Goal: Information Seeking & Learning: Compare options

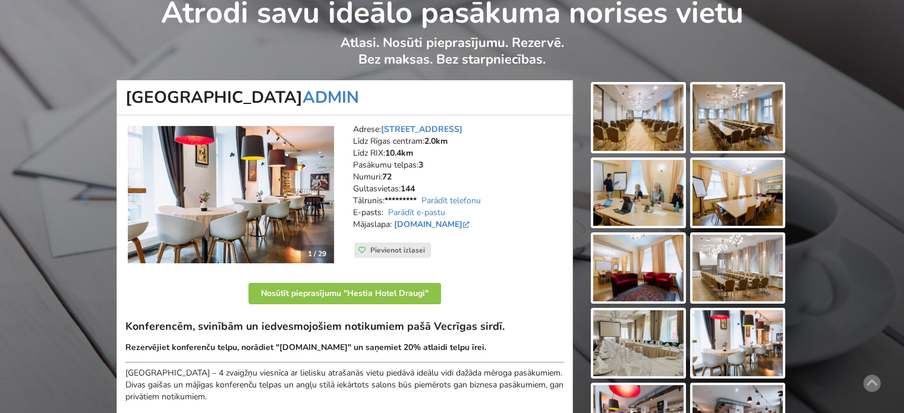
scroll to position [119, 0]
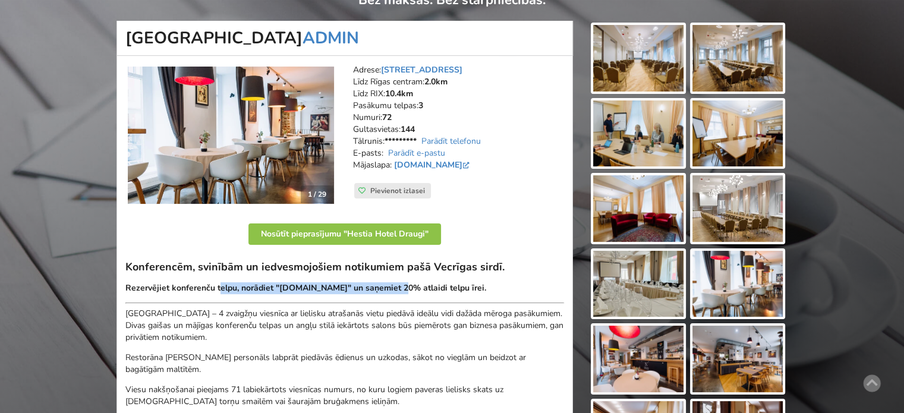
drag, startPoint x: 219, startPoint y: 285, endPoint x: 408, endPoint y: 285, distance: 189.5
click at [406, 285] on strong "Rezervējiet konferenču telpu, norādiet "[DOMAIN_NAME]" un saņemiet 20% atlaidi …" at bounding box center [305, 287] width 361 height 11
click at [408, 285] on strong "Rezervējiet konferenču telpu, norādiet "[DOMAIN_NAME]" un saņemiet 20% atlaidi …" at bounding box center [305, 287] width 361 height 11
drag, startPoint x: 475, startPoint y: 285, endPoint x: 316, endPoint y: 287, distance: 159.2
click at [389, 287] on strong "Rezervējiet konferenču telpu, norādiet "[DOMAIN_NAME]" un saņemiet 20% atlaidi …" at bounding box center [305, 287] width 361 height 11
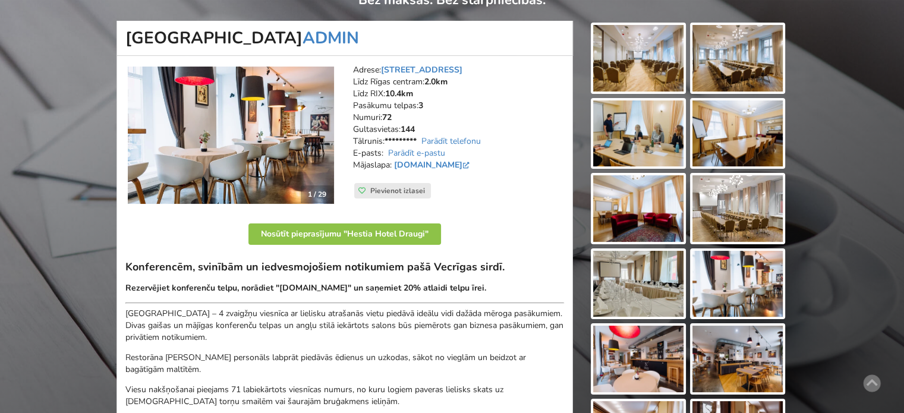
click at [316, 287] on strong "Rezervējiet konferenču telpu, norādiet "BalticMeetingRooms.com" un saņemiet 20%…" at bounding box center [305, 287] width 361 height 11
click at [357, 271] on h3 "Konferencēm, svinībām un iedvesmojošiem notikumiem pašā Vecrīgas sirdī." at bounding box center [344, 267] width 438 height 14
click at [378, 274] on div "Konferencēm, svinībām un iedvesmojošiem notikumiem pašā Vecrīgas sirdī. Rezervē…" at bounding box center [344, 362] width 438 height 205
click at [321, 275] on div "Konferencēm, svinībām un iedvesmojošiem notikumiem pašā Vecrīgas sirdī. Rezervē…" at bounding box center [344, 362] width 438 height 205
click at [295, 273] on h3 "Konferencēm, svinībām un iedvesmojošiem notikumiem pašā Vecrīgas sirdī." at bounding box center [344, 267] width 438 height 14
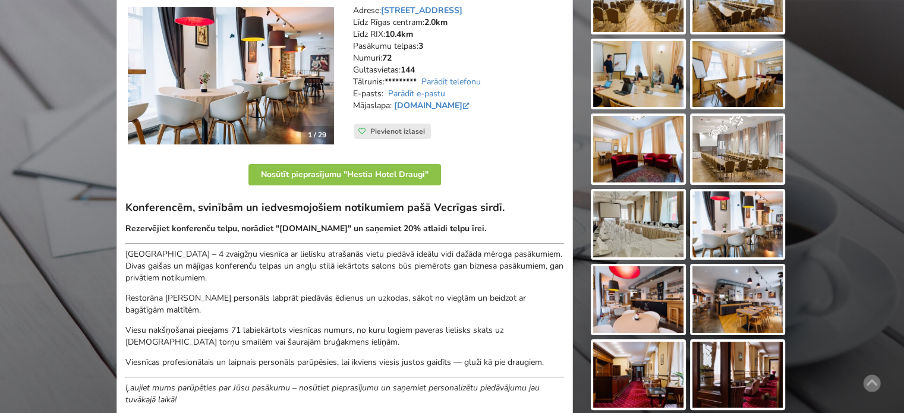
scroll to position [238, 0]
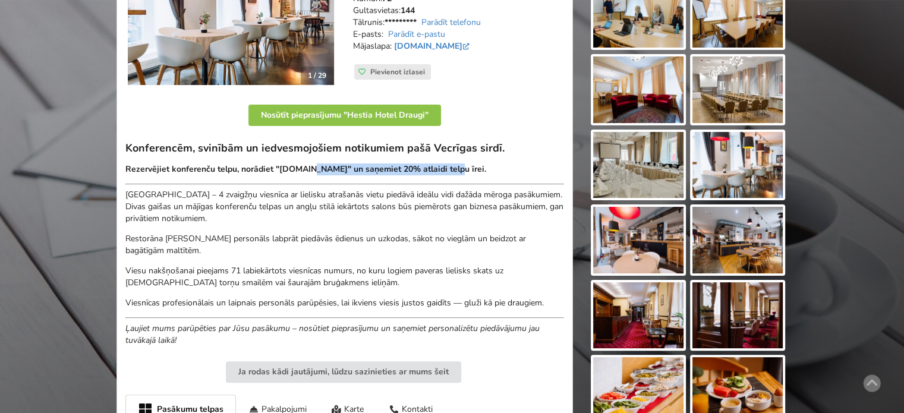
drag, startPoint x: 314, startPoint y: 169, endPoint x: 460, endPoint y: 168, distance: 146.1
click at [460, 169] on strong "Rezervējiet konferenču telpu, norādiet "BalticMeetingRooms.com" un saņemiet 20%…" at bounding box center [305, 168] width 361 height 11
click at [460, 168] on strong "Rezervējiet konferenču telpu, norādiet "BalticMeetingRooms.com" un saņemiet 20%…" at bounding box center [305, 168] width 361 height 11
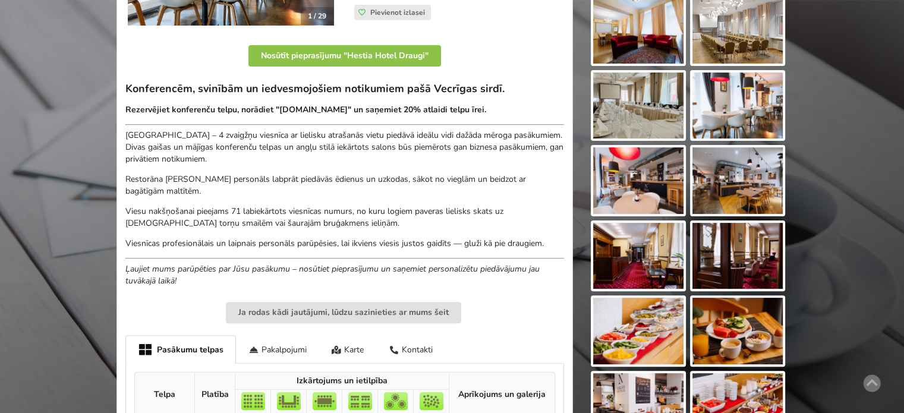
scroll to position [0, 0]
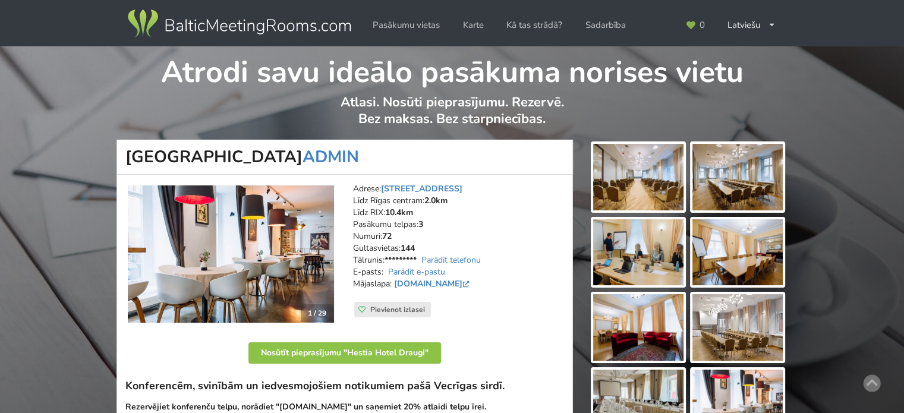
click at [233, 21] on img at bounding box center [239, 23] width 228 height 33
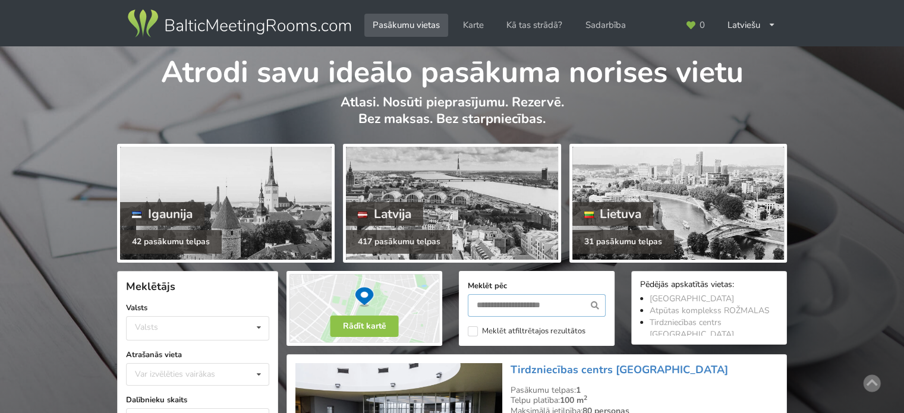
click at [537, 304] on input "text" at bounding box center [537, 305] width 138 height 23
type input "******"
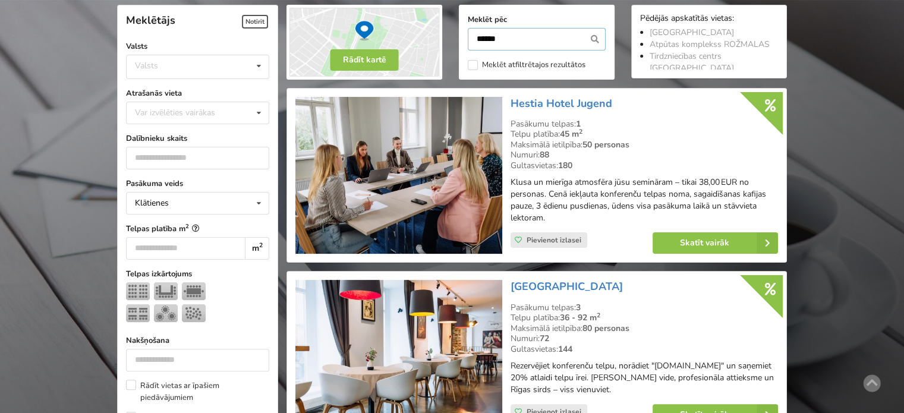
scroll to position [326, 0]
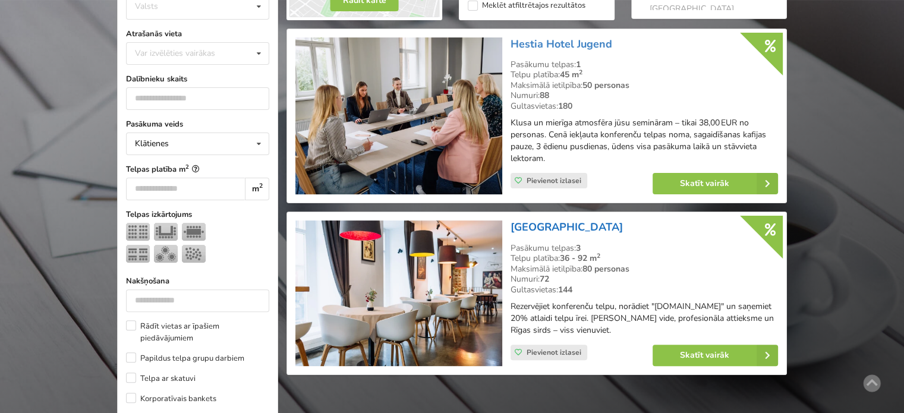
click at [564, 228] on link "[GEOGRAPHIC_DATA]" at bounding box center [566, 227] width 112 height 14
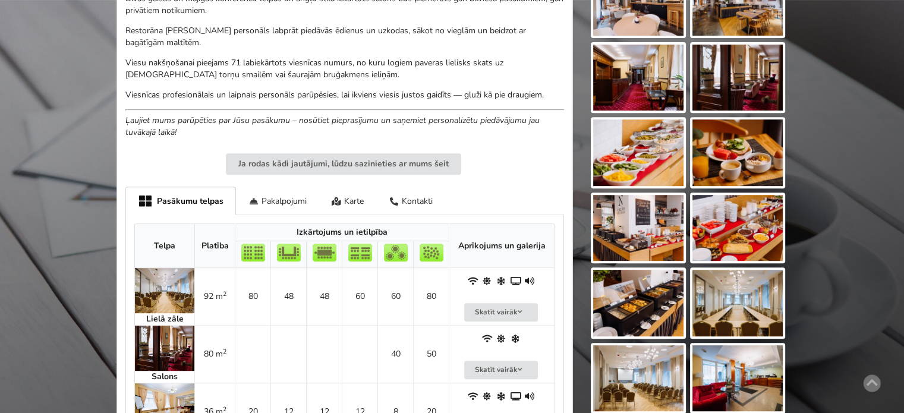
scroll to position [535, 0]
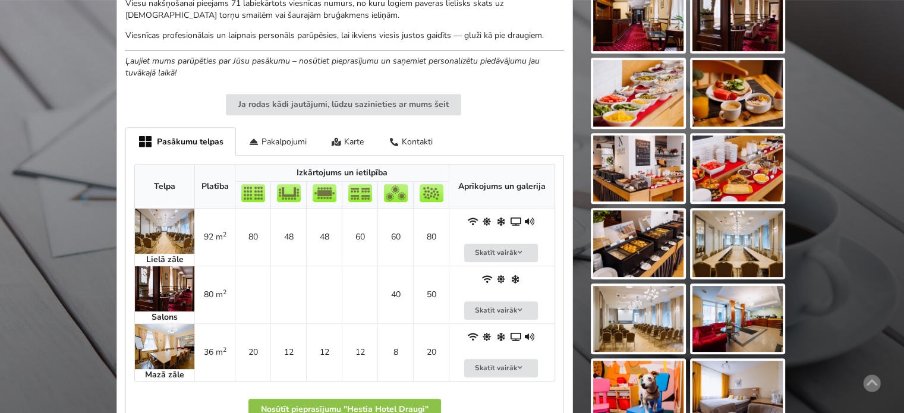
click at [427, 232] on td "80" at bounding box center [431, 237] width 36 height 57
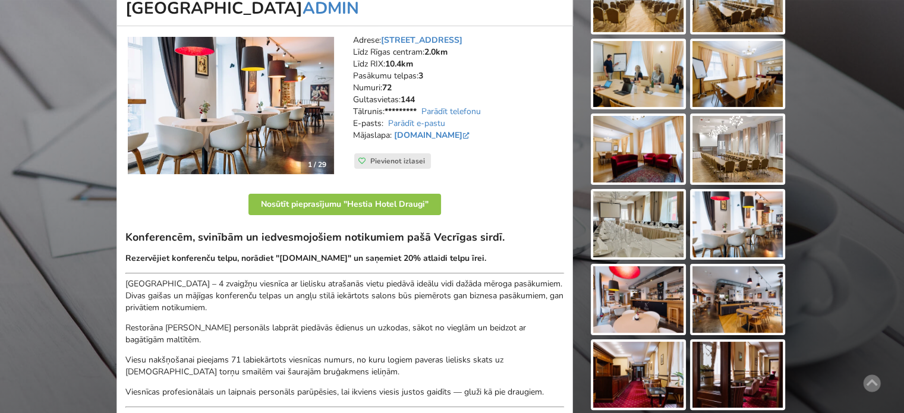
scroll to position [119, 0]
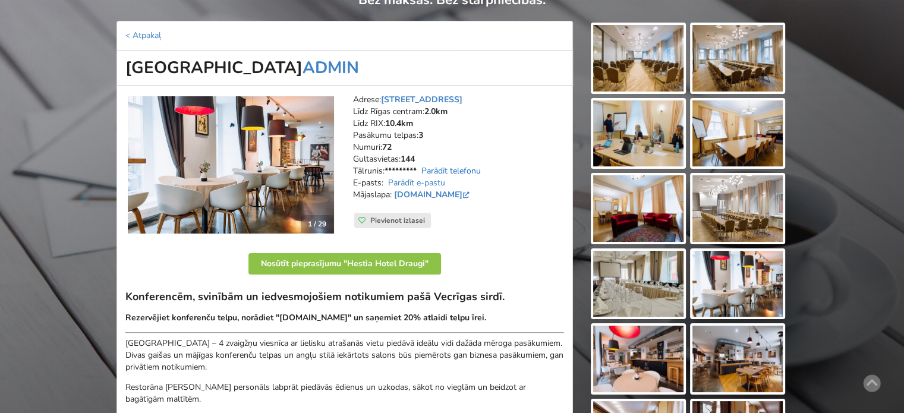
click at [459, 170] on link "Parādīt telefonu" at bounding box center [450, 170] width 59 height 11
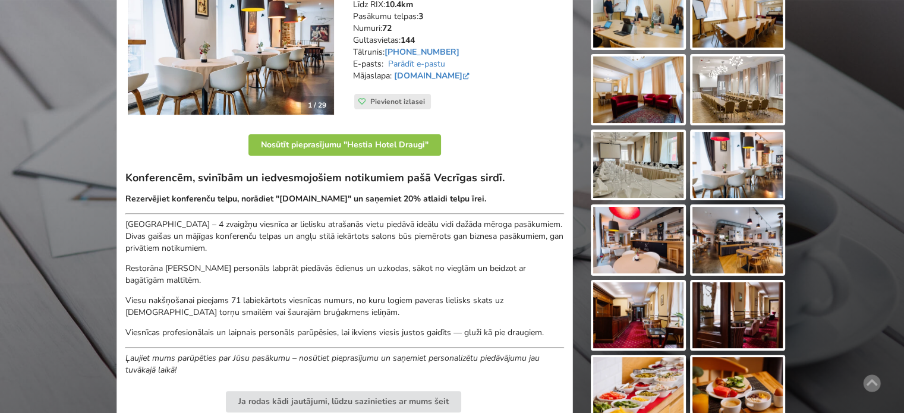
scroll to position [416, 0]
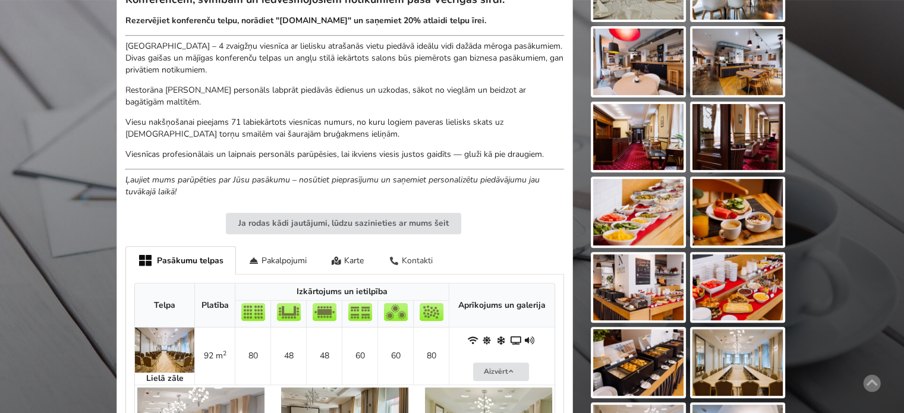
click at [413, 264] on div "Kontakti" at bounding box center [410, 260] width 69 height 28
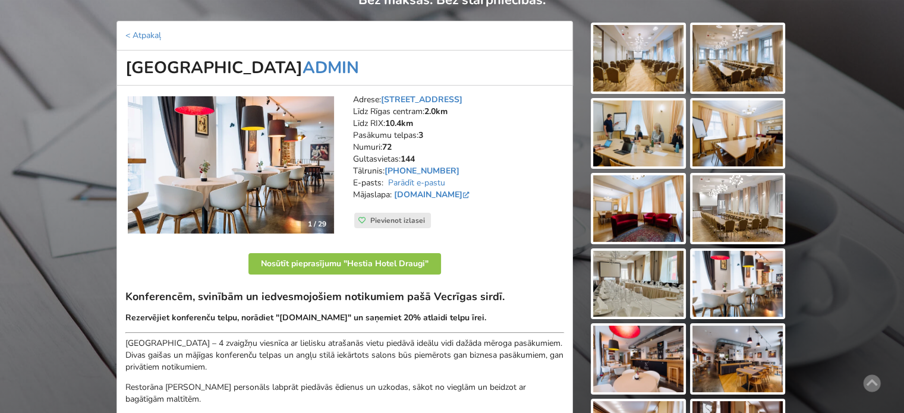
scroll to position [0, 0]
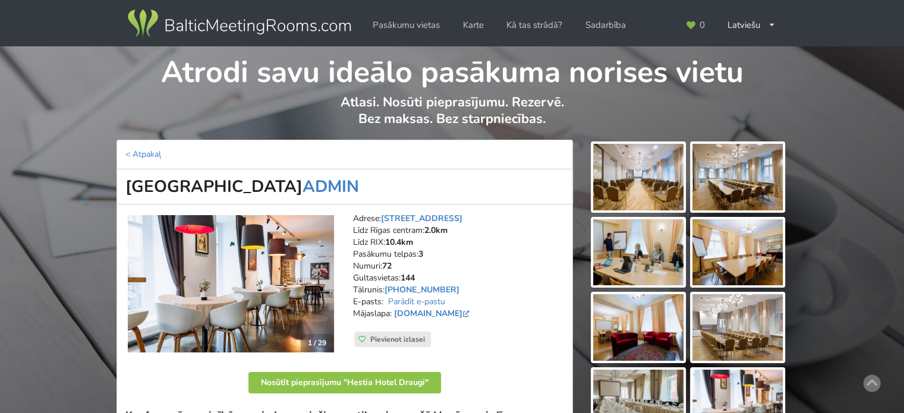
click at [265, 32] on img at bounding box center [239, 23] width 228 height 33
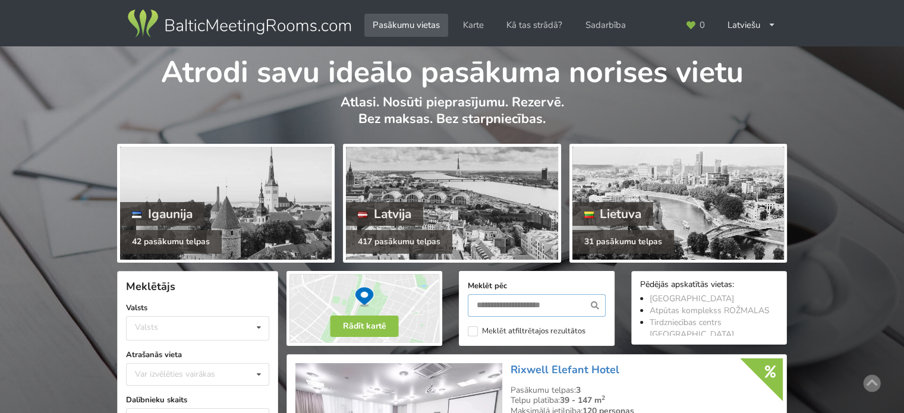
click at [511, 300] on input "text" at bounding box center [537, 305] width 138 height 23
type input "******"
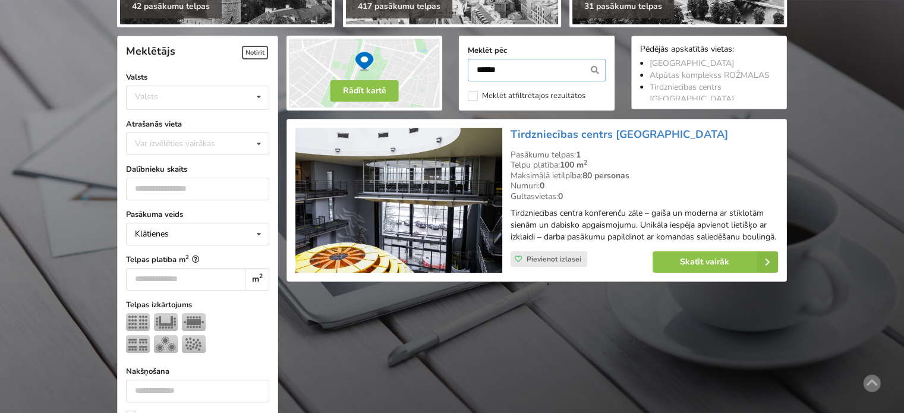
scroll to position [266, 0]
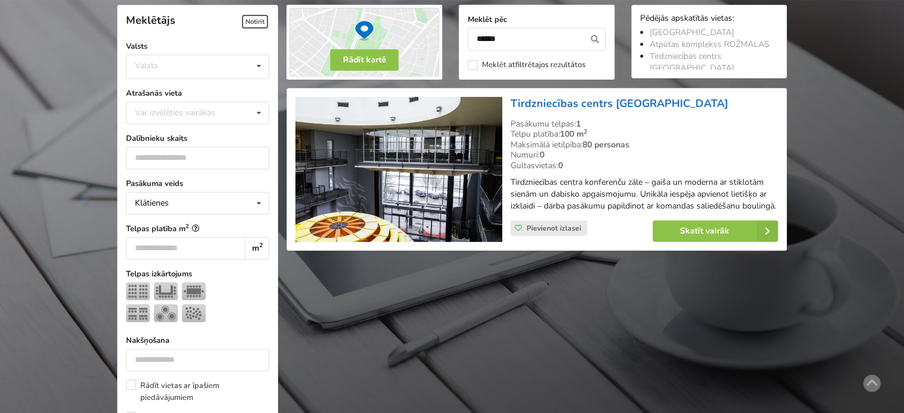
click at [596, 106] on link "Tirdzniecības centrs [GEOGRAPHIC_DATA]" at bounding box center [618, 103] width 217 height 14
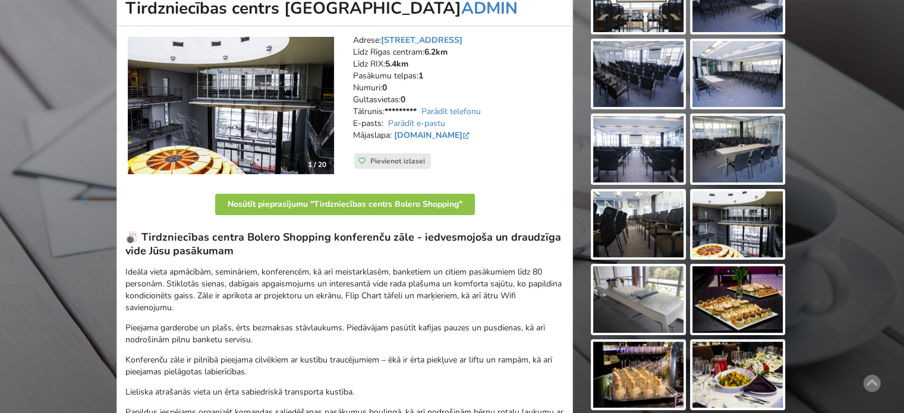
scroll to position [238, 0]
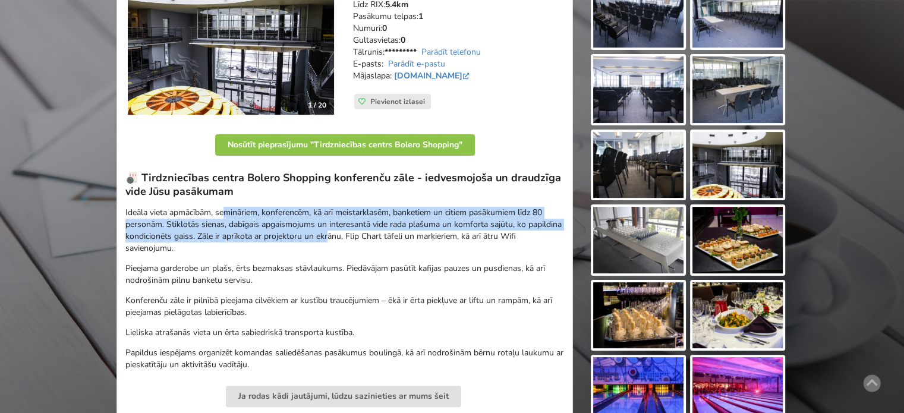
drag, startPoint x: 227, startPoint y: 216, endPoint x: 402, endPoint y: 237, distance: 176.0
click at [402, 237] on p "Ideāla vieta apmācībām, semināriem, konferencēm, kā arī meistarklasēm, banketie…" at bounding box center [344, 231] width 438 height 48
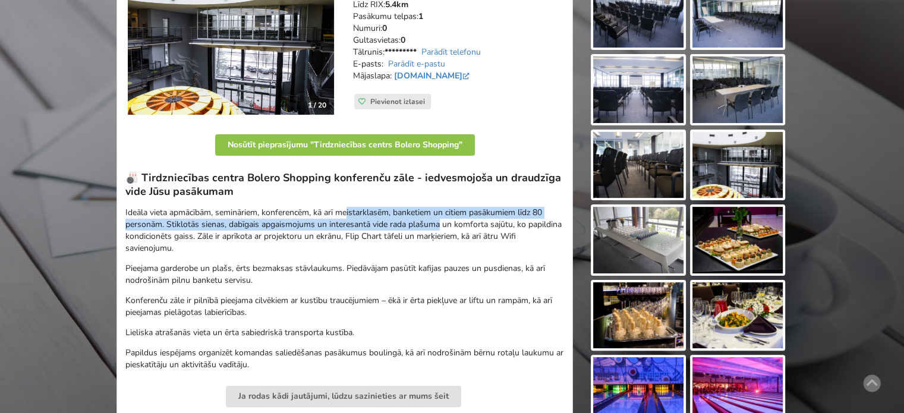
drag, startPoint x: 358, startPoint y: 211, endPoint x: 451, endPoint y: 229, distance: 95.4
click at [449, 228] on p "Ideāla vieta apmācībām, semināriem, konferencēm, kā arī meistarklasēm, banketie…" at bounding box center [344, 231] width 438 height 48
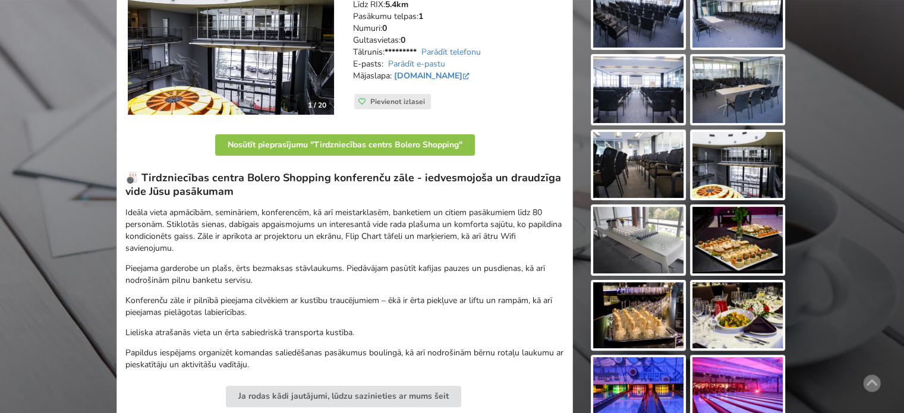
click at [471, 232] on p "Ideāla vieta apmācībām, semināriem, konferencēm, kā arī meistarklasēm, banketie…" at bounding box center [344, 231] width 438 height 48
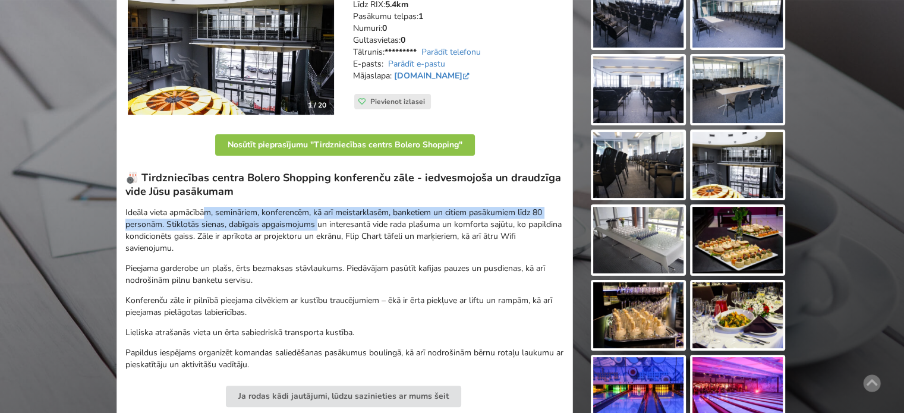
drag, startPoint x: 229, startPoint y: 215, endPoint x: 348, endPoint y: 230, distance: 119.8
click at [336, 229] on p "Ideāla vieta apmācībām, semināriem, konferencēm, kā arī meistarklasēm, banketie…" at bounding box center [344, 231] width 438 height 48
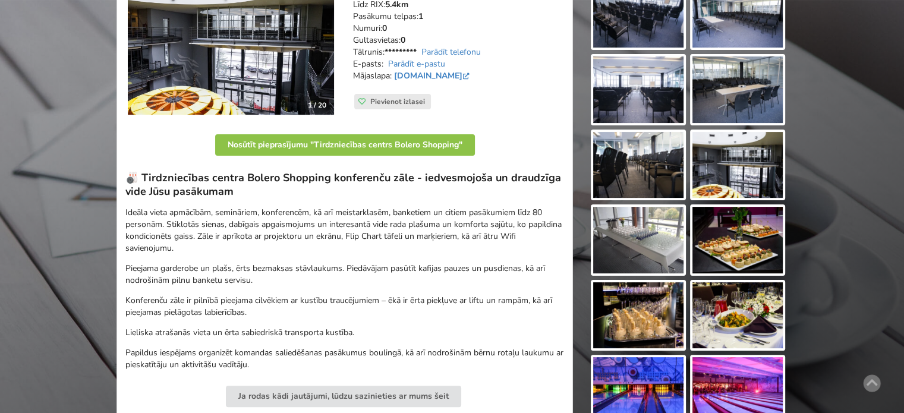
click at [350, 231] on p "Ideāla vieta apmācībām, semināriem, konferencēm, kā arī meistarklasēm, banketie…" at bounding box center [344, 231] width 438 height 48
drag, startPoint x: 345, startPoint y: 242, endPoint x: 278, endPoint y: 218, distance: 70.7
click at [283, 222] on p "Ideāla vieta apmācībām, semināriem, konferencēm, kā arī meistarklasēm, banketie…" at bounding box center [344, 231] width 438 height 48
click at [278, 218] on p "Ideāla vieta apmācībām, semināriem, konferencēm, kā arī meistarklasēm, banketie…" at bounding box center [344, 231] width 438 height 48
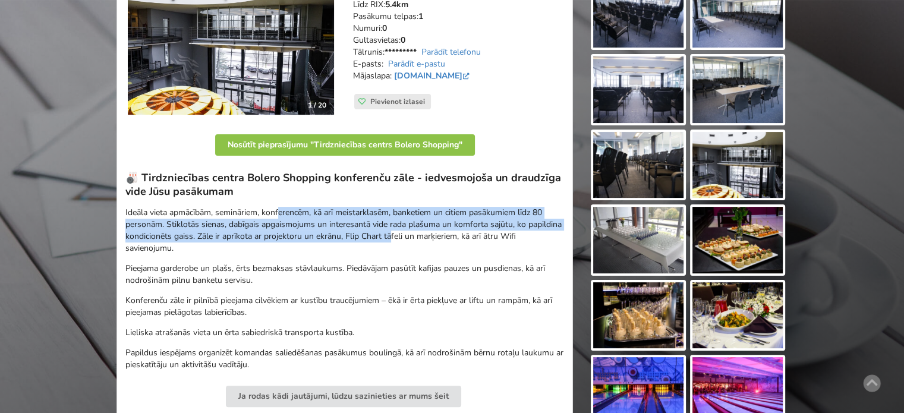
drag, startPoint x: 320, startPoint y: 225, endPoint x: 406, endPoint y: 241, distance: 87.5
click at [406, 241] on p "Ideāla vieta apmācībām, semināriem, konferencēm, kā arī meistarklasēm, banketie…" at bounding box center [344, 231] width 438 height 48
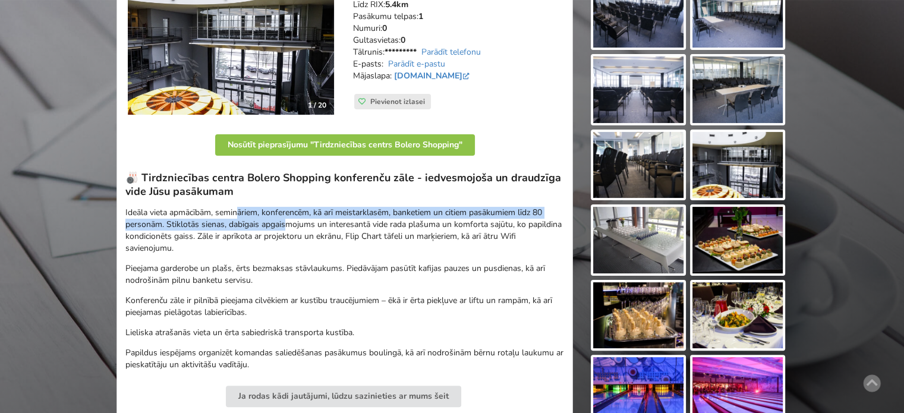
drag, startPoint x: 285, startPoint y: 221, endPoint x: 337, endPoint y: 244, distance: 57.2
click at [315, 236] on p "Ideāla vieta apmācībām, semināriem, konferencēm, kā arī meistarklasēm, banketie…" at bounding box center [344, 231] width 438 height 48
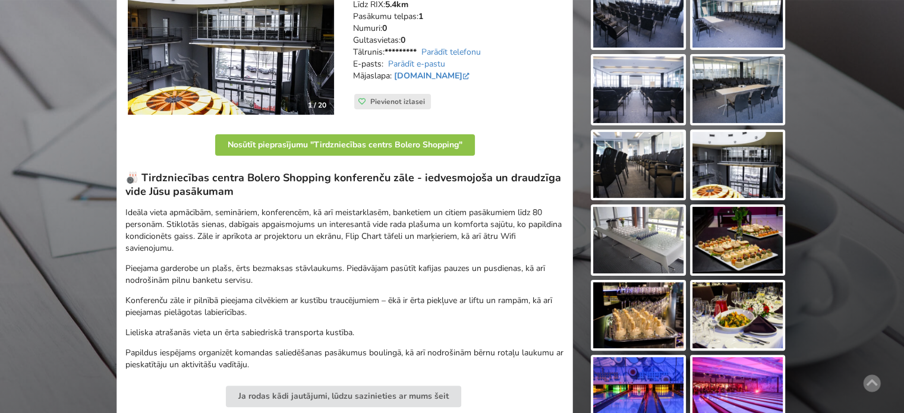
click at [337, 244] on p "Ideāla vieta apmācībām, semināriem, konferencēm, kā arī meistarklasēm, banketie…" at bounding box center [344, 231] width 438 height 48
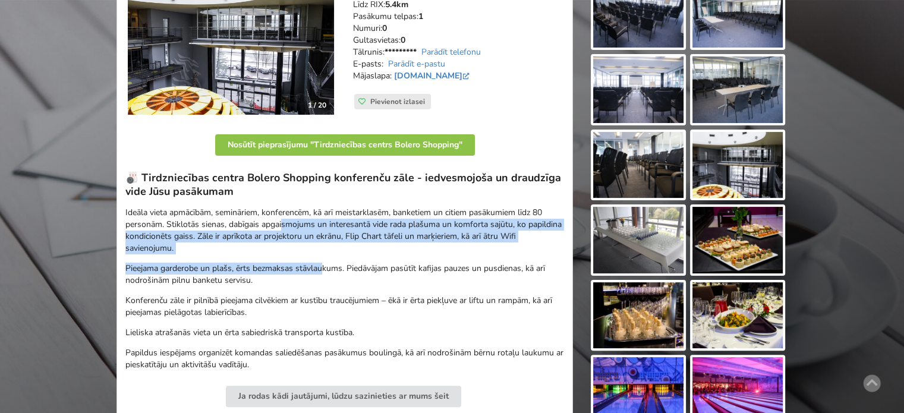
click at [280, 220] on div "🎳 Tirdzniecības centra Bolero Shopping konferenču zāle - iedvesmojoša un draudz…" at bounding box center [344, 271] width 438 height 200
click at [279, 219] on p "Ideāla vieta apmācībām, semināriem, konferencēm, kā arī meistarklasēm, banketie…" at bounding box center [344, 231] width 438 height 48
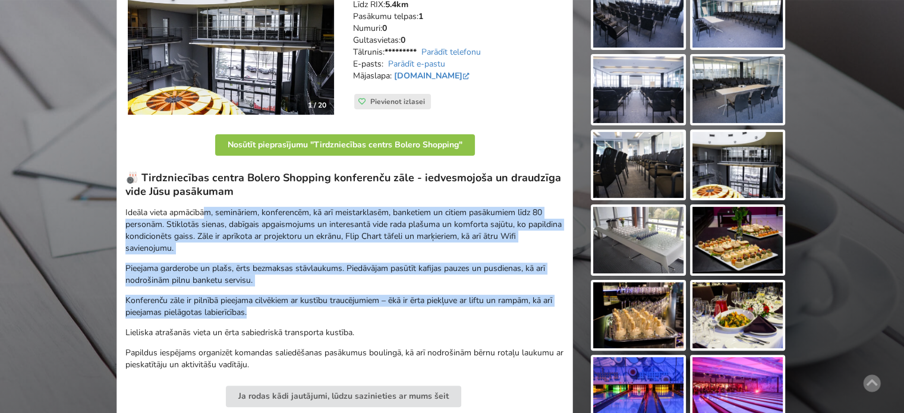
drag, startPoint x: 205, startPoint y: 207, endPoint x: 289, endPoint y: 330, distance: 148.6
click at [289, 330] on div "🎳 Tirdzniecības centra Bolero Shopping konferenču zāle - iedvesmojoša un draudz…" at bounding box center [344, 271] width 438 height 200
click at [289, 330] on p "Lieliska atrašanās vieta un ērta sabiedriskā transporta kustība." at bounding box center [344, 333] width 438 height 12
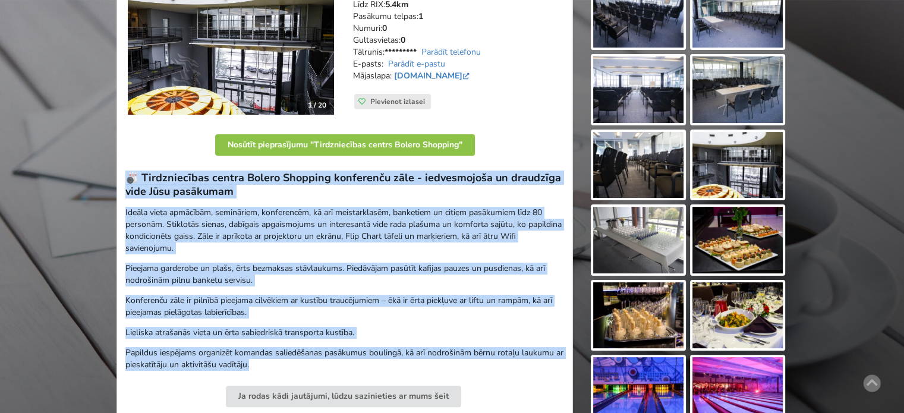
drag, startPoint x: 298, startPoint y: 368, endPoint x: 130, endPoint y: 181, distance: 252.4
click at [130, 181] on div "🎳 Tirdzniecības centra Bolero Shopping konferenču zāle - iedvesmojoša un draudz…" at bounding box center [344, 271] width 438 height 200
copy div "🎳 Tirdzniecības centra Bolero Shopping konferenču zāle - iedvesmojoša un draudz…"
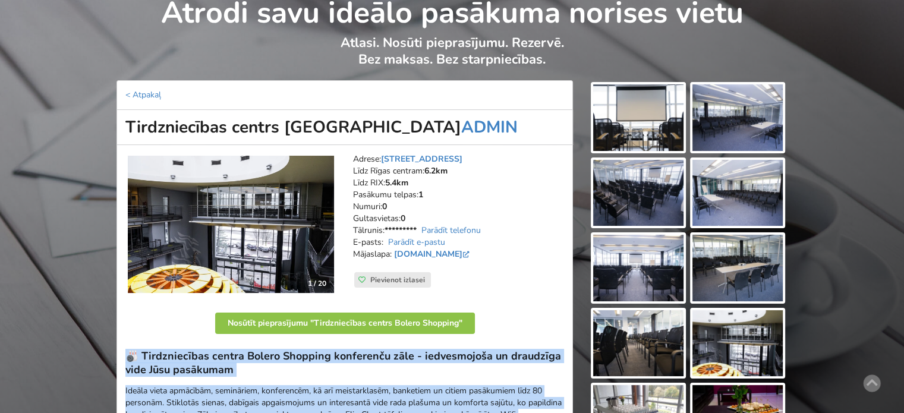
click at [646, 130] on img at bounding box center [638, 117] width 90 height 67
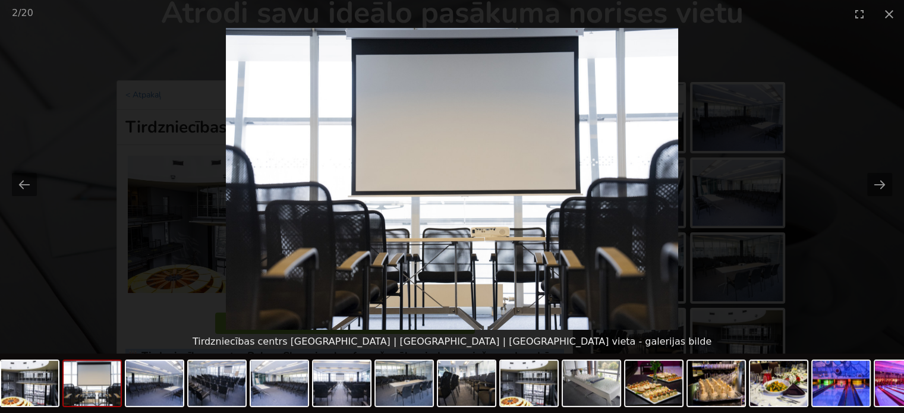
scroll to position [0, 0]
click at [877, 184] on button "Next slide" at bounding box center [879, 184] width 25 height 23
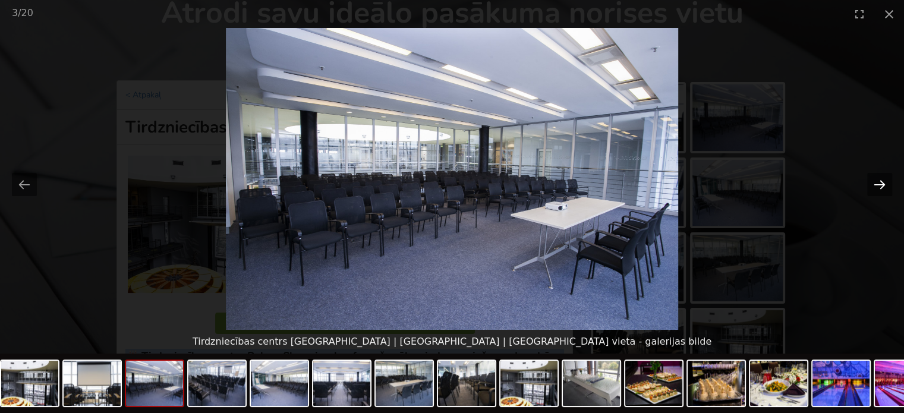
click at [882, 182] on button "Next slide" at bounding box center [879, 184] width 25 height 23
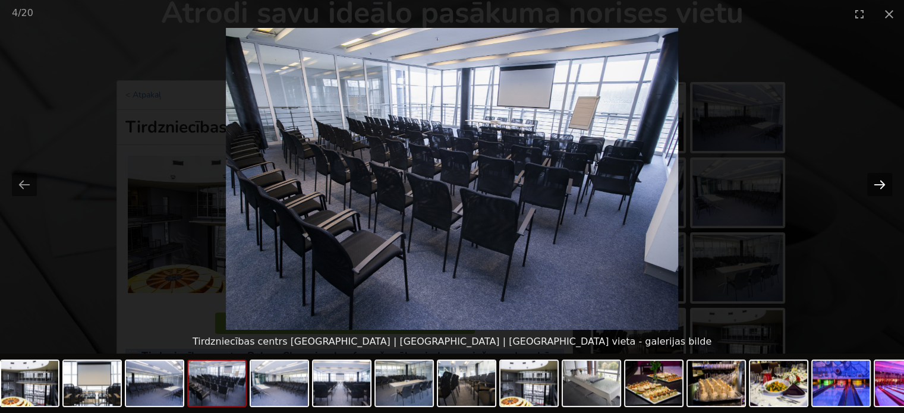
click at [874, 188] on button "Next slide" at bounding box center [879, 184] width 25 height 23
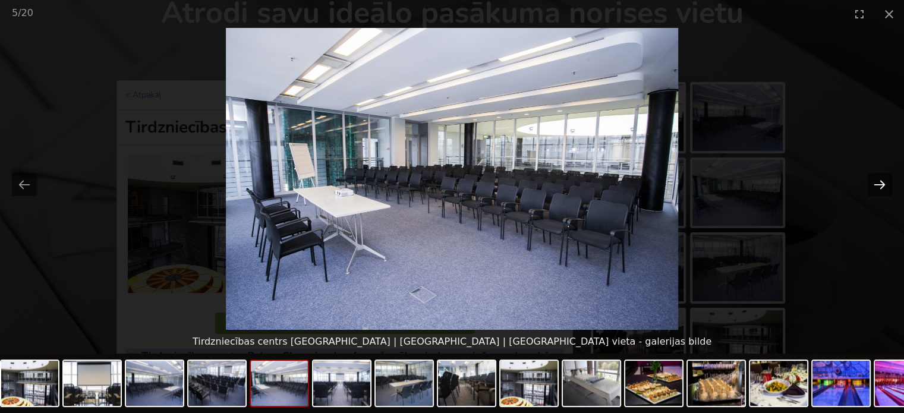
click at [880, 187] on button "Next slide" at bounding box center [879, 184] width 25 height 23
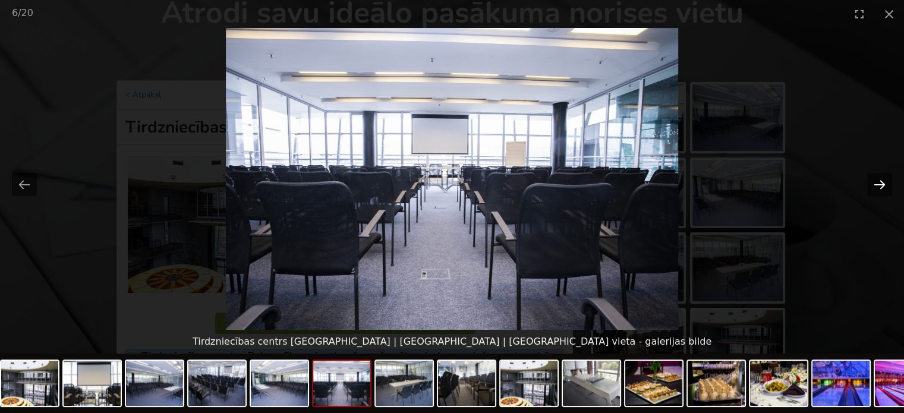
click at [874, 182] on button "Next slide" at bounding box center [879, 184] width 25 height 23
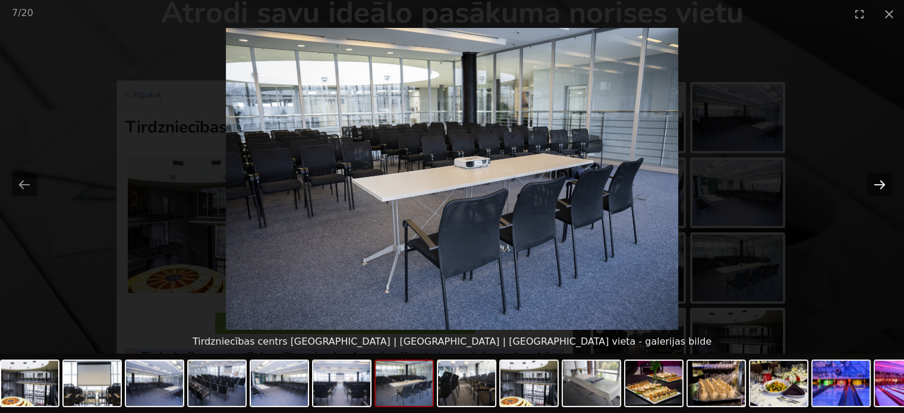
click at [873, 183] on button "Next slide" at bounding box center [879, 184] width 25 height 23
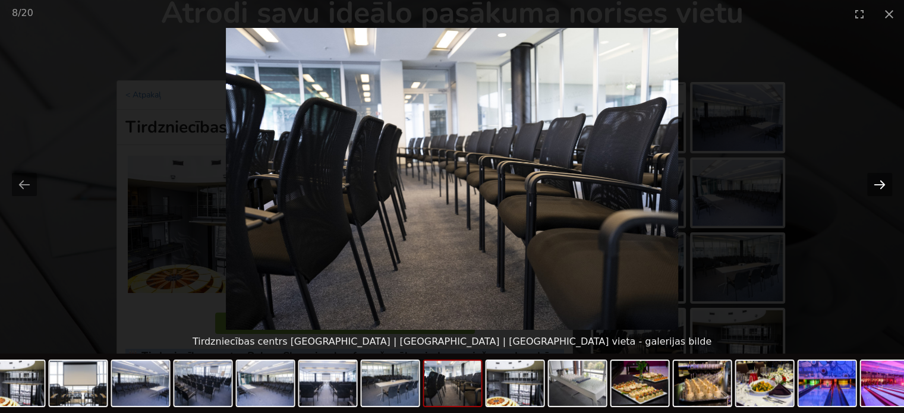
click at [879, 182] on button "Next slide" at bounding box center [879, 184] width 25 height 23
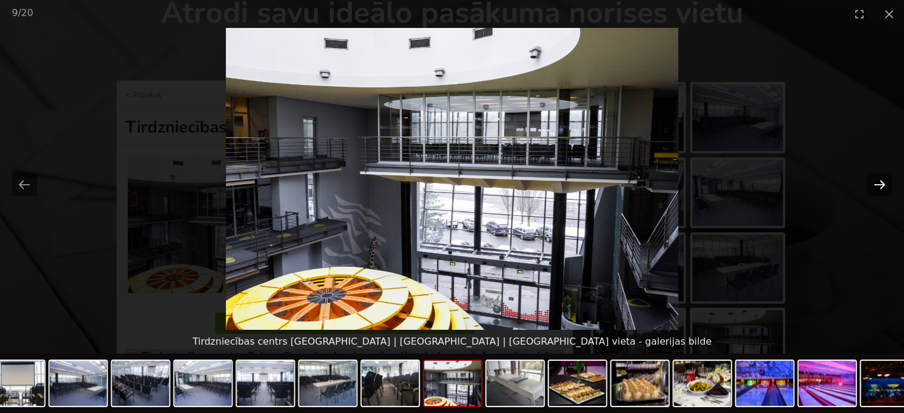
click at [873, 184] on button "Next slide" at bounding box center [879, 184] width 25 height 23
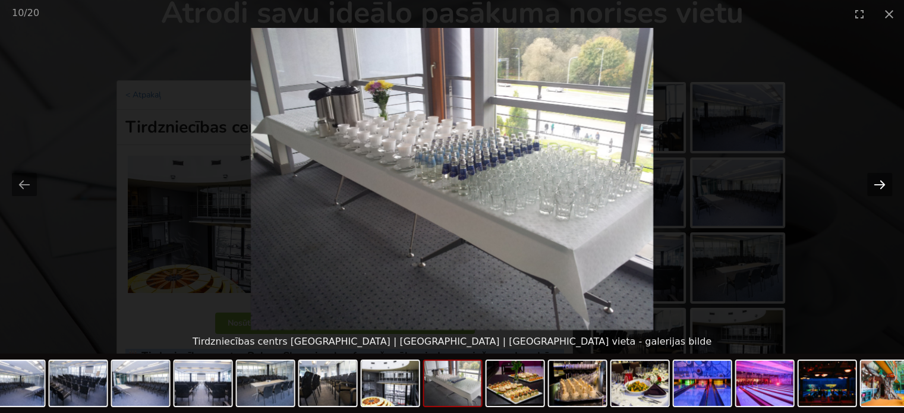
click at [882, 183] on button "Next slide" at bounding box center [879, 184] width 25 height 23
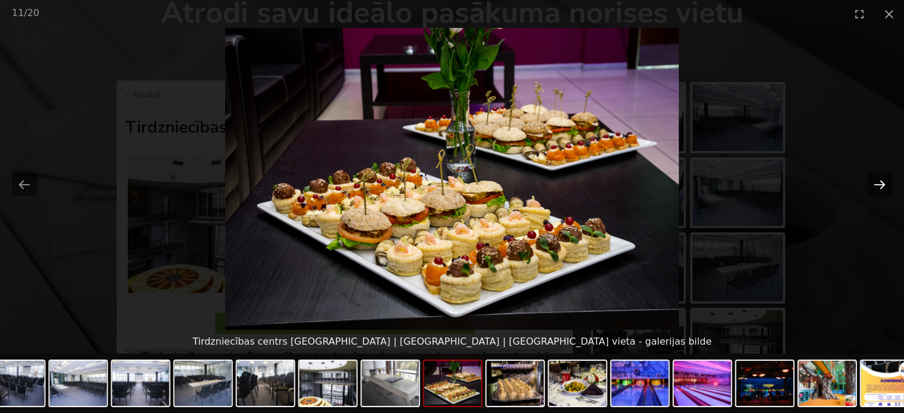
click at [880, 186] on button "Next slide" at bounding box center [879, 184] width 25 height 23
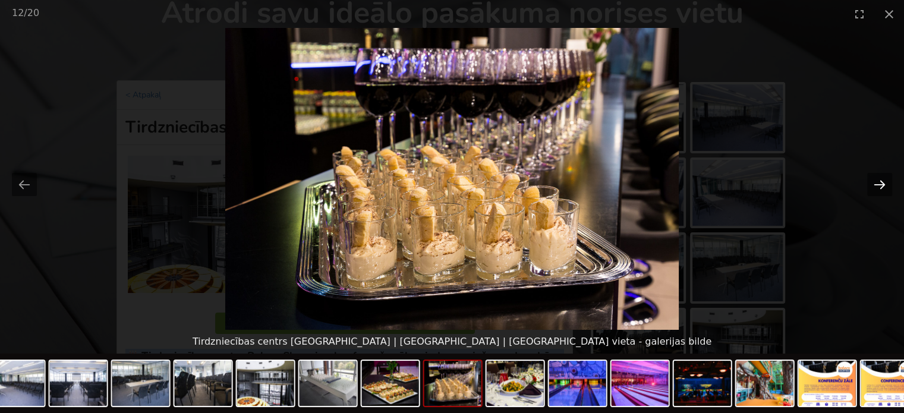
click at [880, 186] on button "Next slide" at bounding box center [879, 184] width 25 height 23
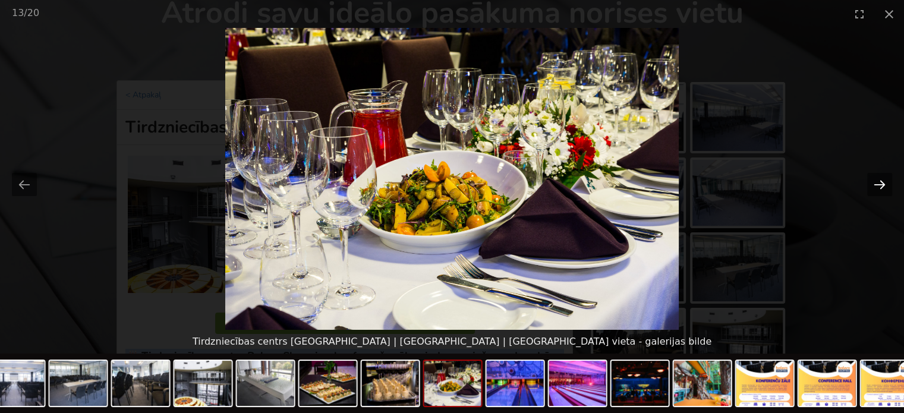
click at [869, 182] on button "Next slide" at bounding box center [879, 184] width 25 height 23
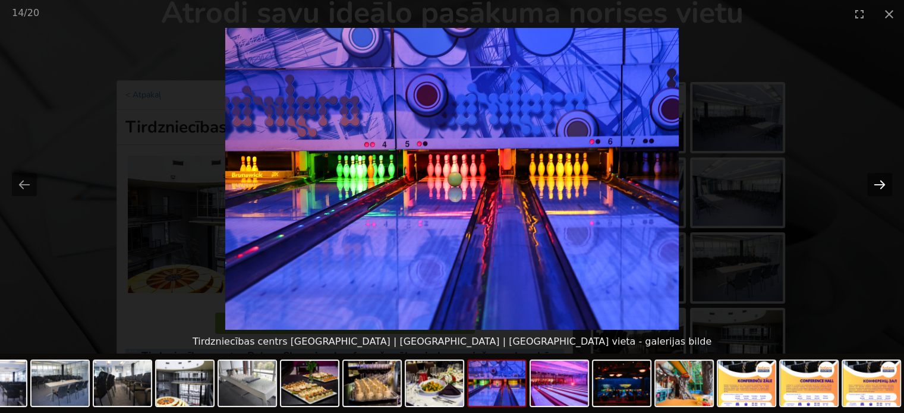
click at [873, 179] on button "Next slide" at bounding box center [879, 184] width 25 height 23
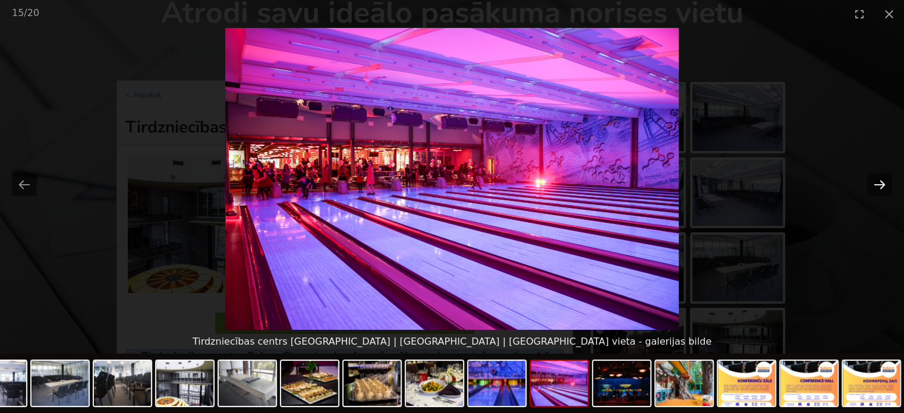
click at [883, 185] on button "Next slide" at bounding box center [879, 184] width 25 height 23
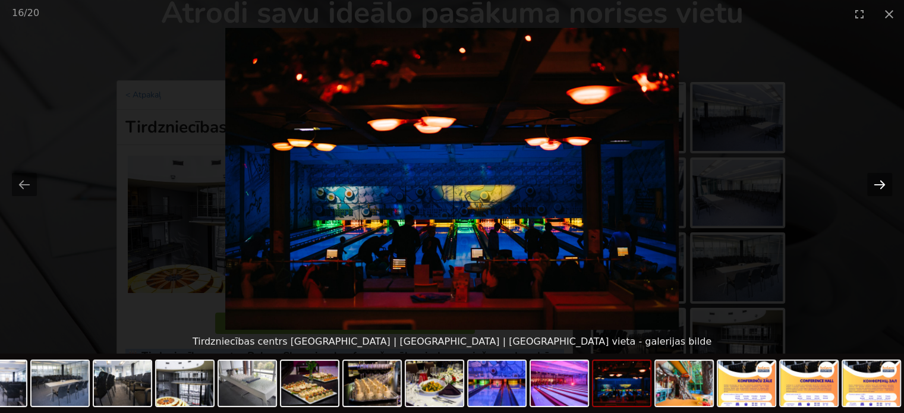
click at [879, 184] on button "Next slide" at bounding box center [879, 184] width 25 height 23
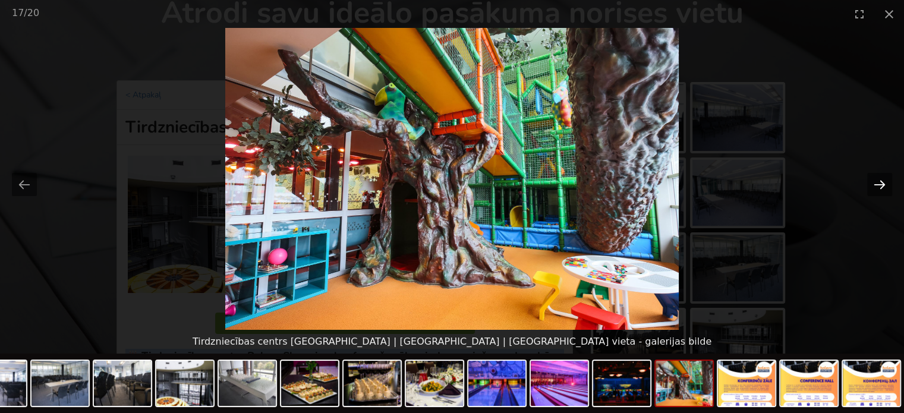
click at [879, 184] on button "Next slide" at bounding box center [879, 184] width 25 height 23
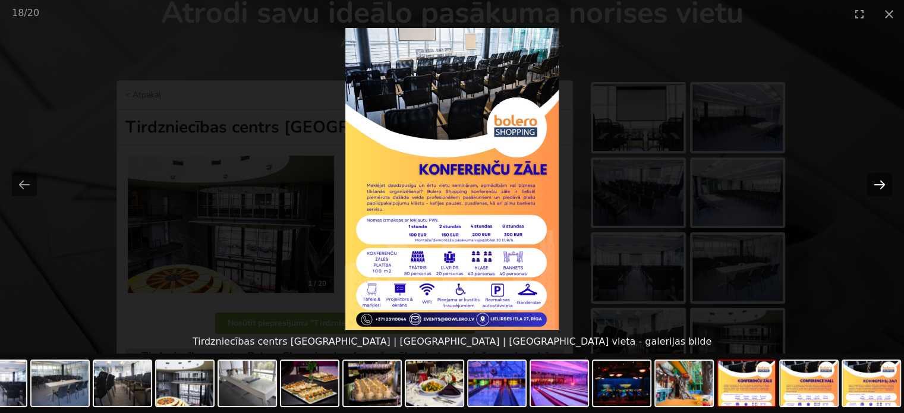
click at [879, 184] on button "Next slide" at bounding box center [879, 184] width 25 height 23
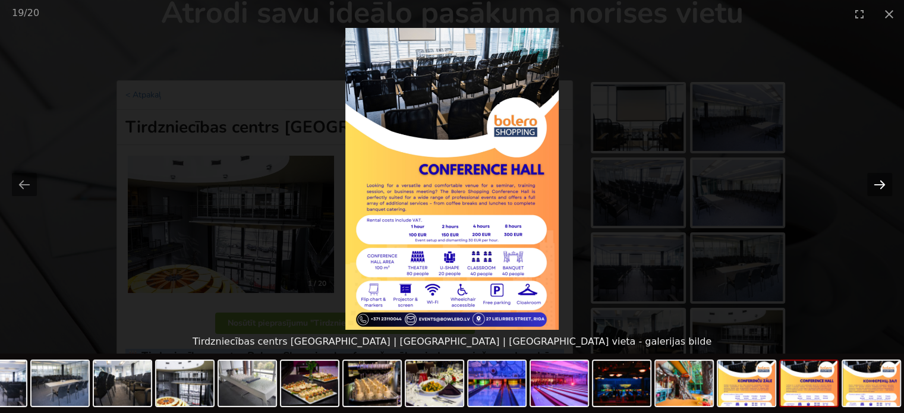
click at [879, 184] on button "Next slide" at bounding box center [879, 184] width 25 height 23
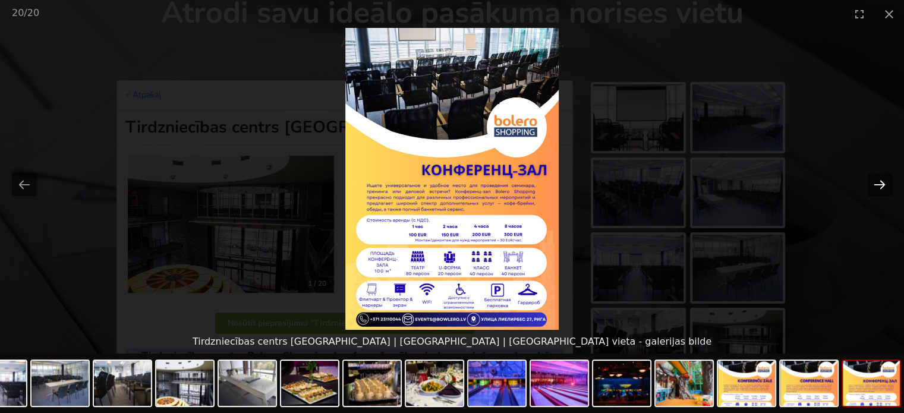
click at [879, 184] on button "Next slide" at bounding box center [879, 184] width 25 height 23
click at [803, 218] on picture at bounding box center [452, 179] width 904 height 302
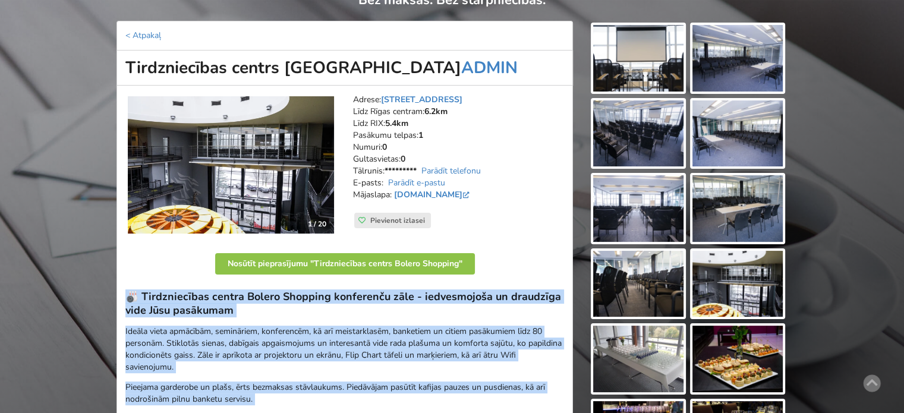
scroll to position [178, 0]
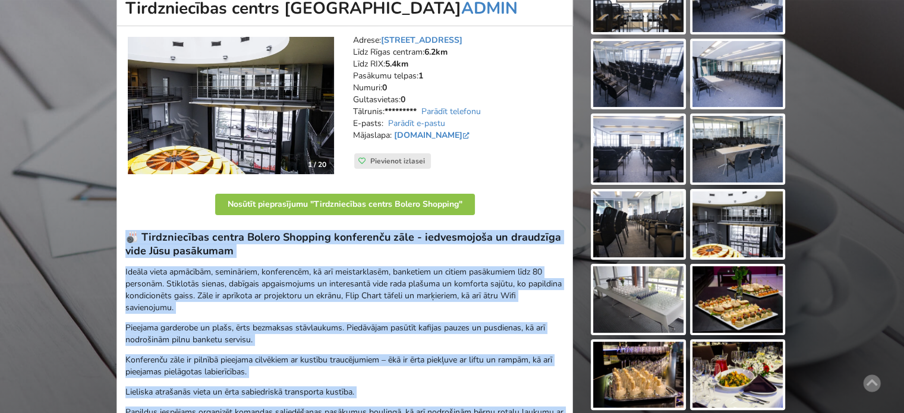
click at [665, 292] on img at bounding box center [638, 299] width 90 height 67
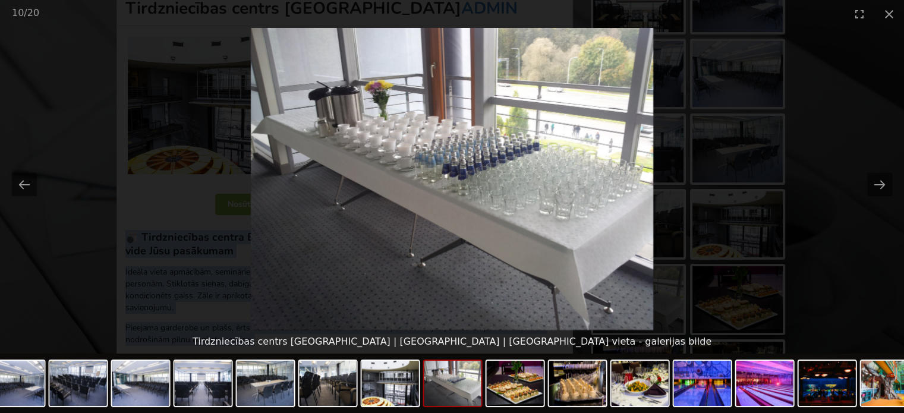
scroll to position [0, 0]
click at [830, 185] on picture at bounding box center [452, 179] width 904 height 302
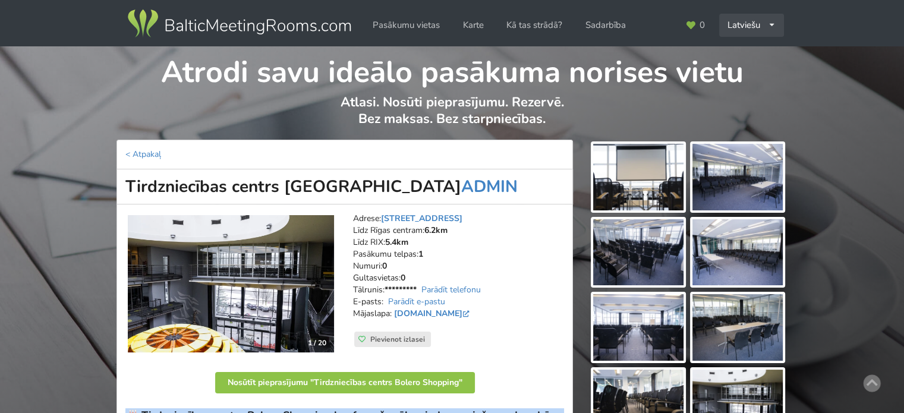
click at [758, 23] on div "Latviešu English Русский" at bounding box center [751, 25] width 65 height 23
click at [753, 58] on link "English" at bounding box center [751, 51] width 63 height 23
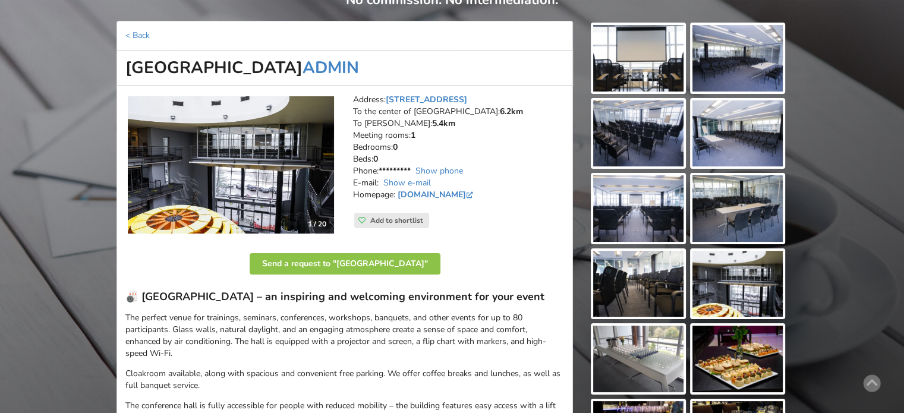
scroll to position [178, 0]
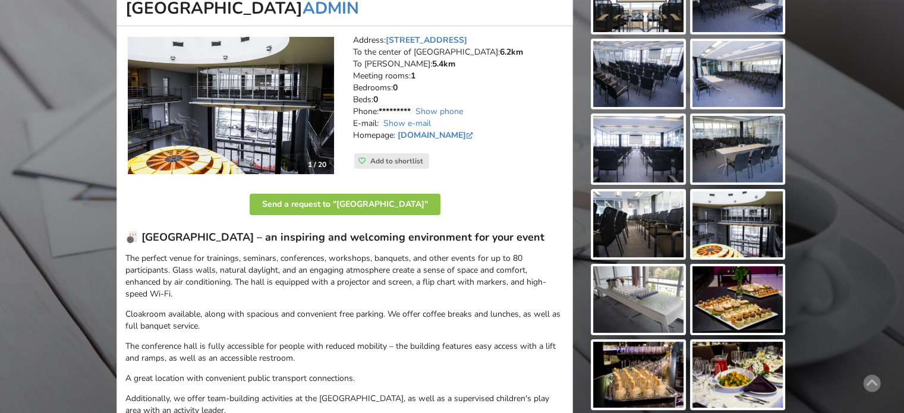
drag, startPoint x: 141, startPoint y: 237, endPoint x: 205, endPoint y: 251, distance: 65.1
click at [205, 244] on h3 "🎳 Bolero Shopping Centre Conference Hall – an inspiring and welcoming environme…" at bounding box center [344, 237] width 438 height 14
copy h3 "olero Shopping Centre Conference Hall – an inspiring and welcoming environment …"
click at [402, 244] on h3 "🎳 Bolero Shopping Centre Conference Hall – an inspiring and welcoming environme…" at bounding box center [344, 237] width 438 height 14
click at [355, 236] on h3 "🎳 Bolero Shopping Centre Conference Hall – an inspiring and welcoming environme…" at bounding box center [344, 237] width 438 height 14
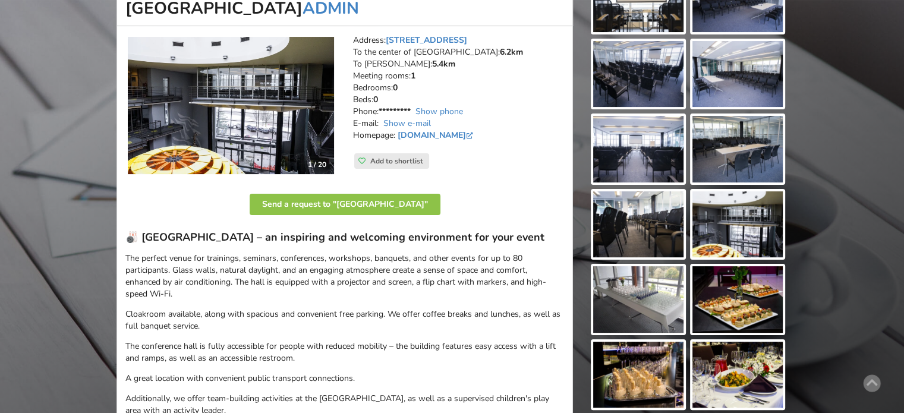
drag, startPoint x: 371, startPoint y: 236, endPoint x: 504, endPoint y: 249, distance: 133.7
click at [504, 244] on h3 "🎳 Bolero Shopping Centre Conference Hall – an inspiring and welcoming environme…" at bounding box center [344, 237] width 438 height 14
copy h3 "nspiring and welcoming environment for your event"
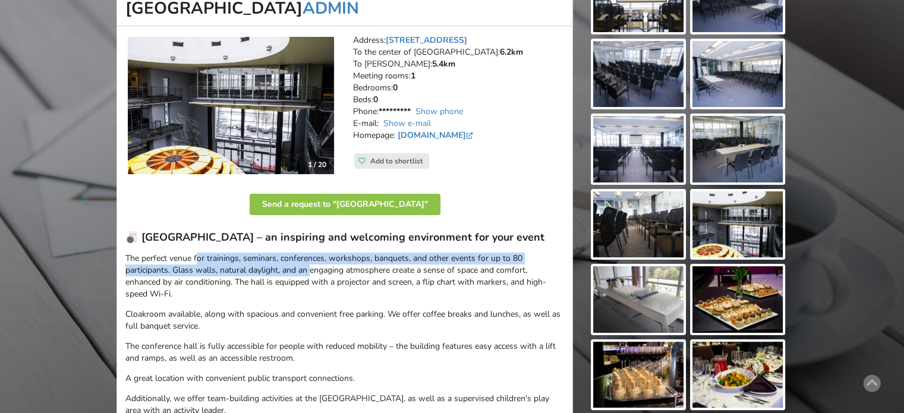
drag, startPoint x: 198, startPoint y: 273, endPoint x: 338, endPoint y: 281, distance: 139.8
click at [336, 281] on p "The perfect venue for trainings, seminars, conferences, workshops, banquets, an…" at bounding box center [344, 276] width 438 height 48
click at [338, 281] on p "The perfect venue for trainings, seminars, conferences, workshops, banquets, an…" at bounding box center [344, 276] width 438 height 48
click at [290, 289] on p "The perfect venue for trainings, seminars, conferences, workshops, banquets, an…" at bounding box center [344, 276] width 438 height 48
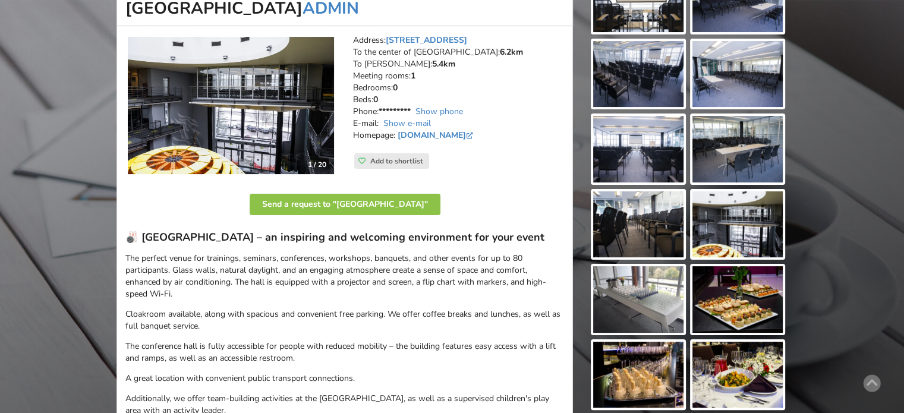
click at [301, 290] on p "The perfect venue for trainings, seminars, conferences, workshops, banquets, an…" at bounding box center [344, 276] width 438 height 48
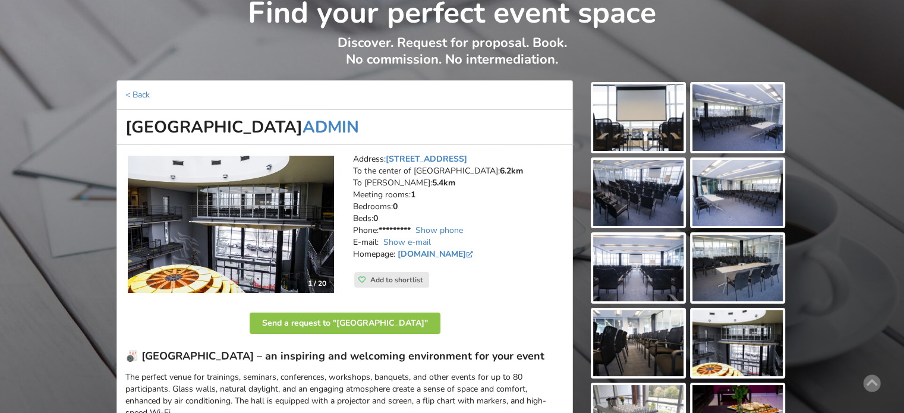
scroll to position [0, 0]
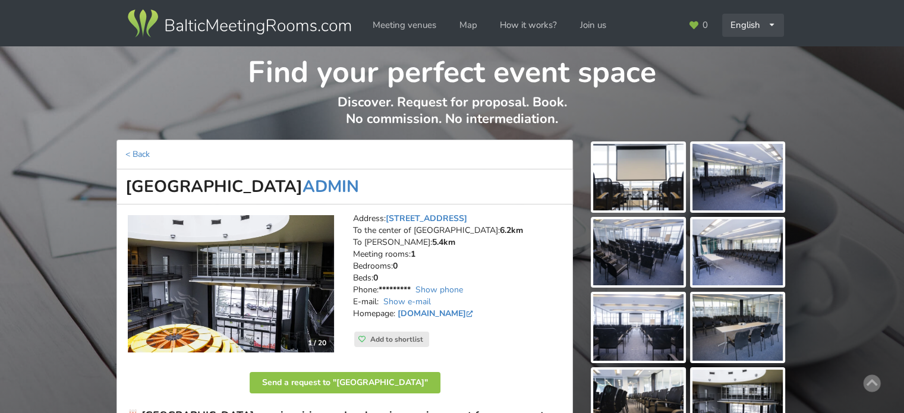
click at [780, 30] on div "English Русский Latviešu" at bounding box center [753, 25] width 62 height 23
click at [741, 70] on link "Latviešu" at bounding box center [753, 75] width 60 height 23
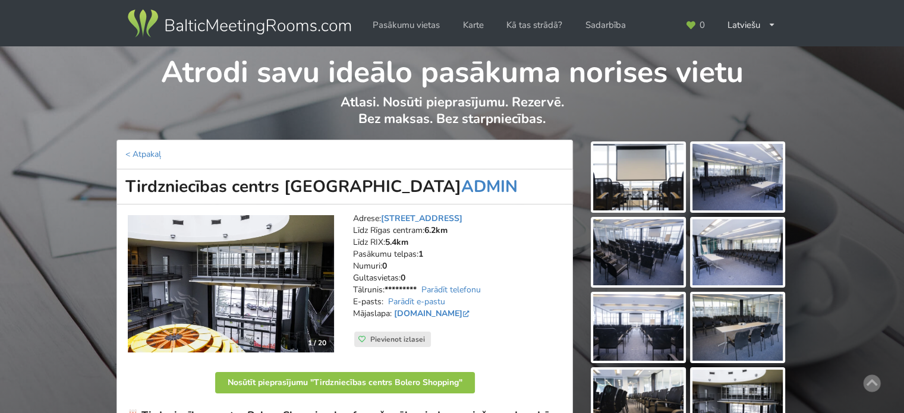
scroll to position [178, 0]
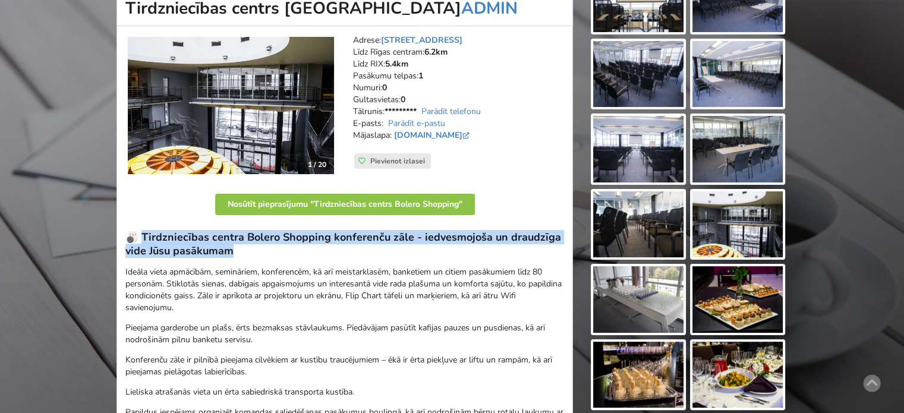
drag, startPoint x: 233, startPoint y: 251, endPoint x: 143, endPoint y: 235, distance: 91.7
click at [143, 235] on h3 "🎳 Tirdzniecības centra Bolero Shopping konferenču zāle - iedvesmojoša un draudz…" at bounding box center [344, 243] width 438 height 27
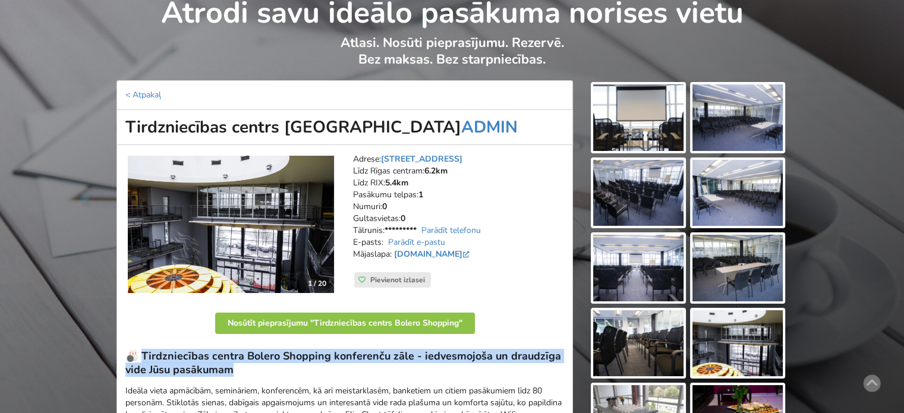
drag, startPoint x: 127, startPoint y: 130, endPoint x: 381, endPoint y: 116, distance: 254.0
click at [381, 116] on h1 "Tirdzniecības centrs [GEOGRAPHIC_DATA] ADMIN" at bounding box center [344, 127] width 456 height 35
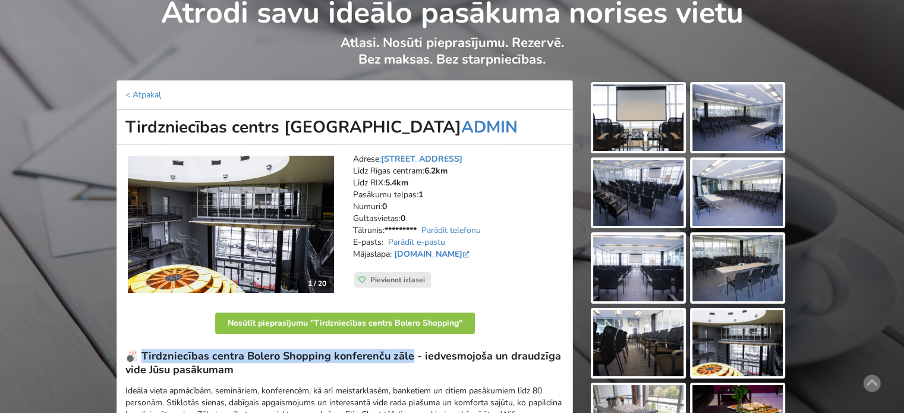
drag, startPoint x: 143, startPoint y: 358, endPoint x: 409, endPoint y: 351, distance: 266.2
click at [409, 351] on h3 "🎳 Tirdzniecības centra Bolero Shopping konferenču zāle - iedvesmojoša un draudz…" at bounding box center [344, 362] width 438 height 27
copy h3 "irdzniecības centra Bolero Shopping konferenču zāle"
click at [284, 358] on h3 "🎳 Tirdzniecības centra Bolero Shopping konferenču zāle - iedvesmojoša un draudz…" at bounding box center [344, 362] width 438 height 27
drag, startPoint x: 247, startPoint y: 355, endPoint x: 408, endPoint y: 351, distance: 160.4
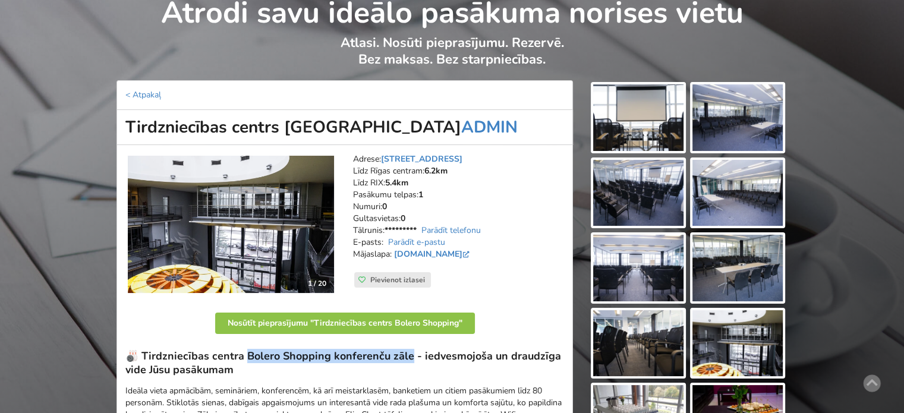
click at [408, 351] on h3 "🎳 Tirdzniecības centra Bolero Shopping konferenču zāle - iedvesmojoša un draudz…" at bounding box center [344, 362] width 438 height 27
copy h3 "olero Shopping konferenču zāle"
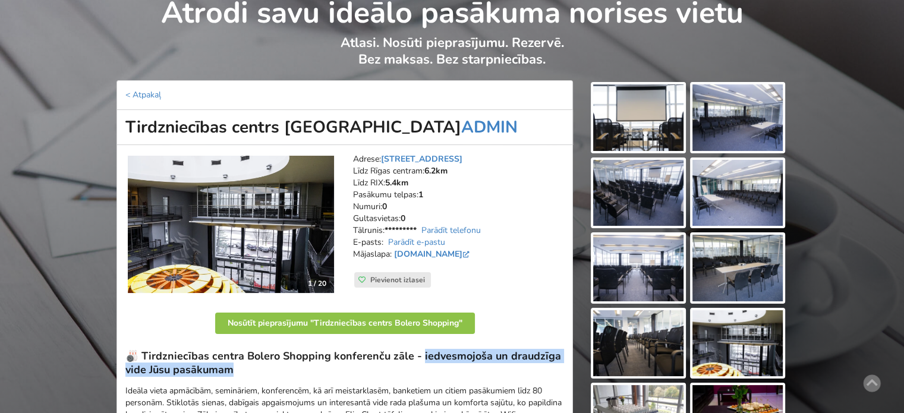
drag, startPoint x: 419, startPoint y: 354, endPoint x: 238, endPoint y: 370, distance: 181.8
click at [238, 370] on h3 "🎳 Tirdzniecības centra Bolero Shopping konferenču zāle - iedvesmojoša un draudz…" at bounding box center [344, 362] width 438 height 27
copy h3 "edvesmojoša un draudzīga vide Jūsu pasākumam"
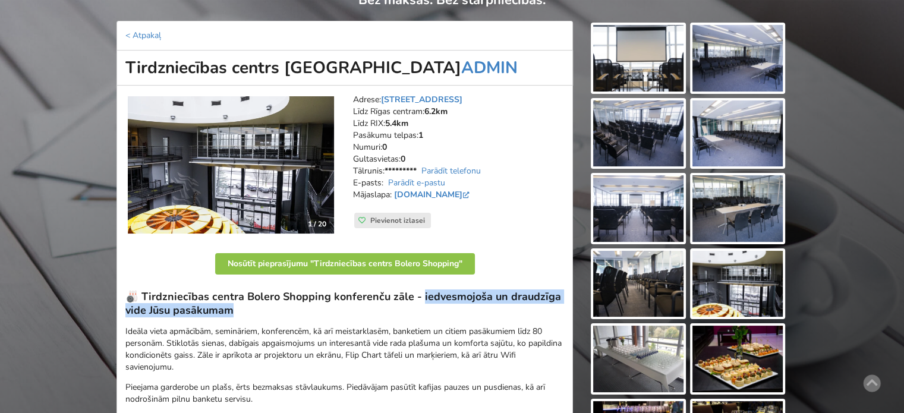
scroll to position [178, 0]
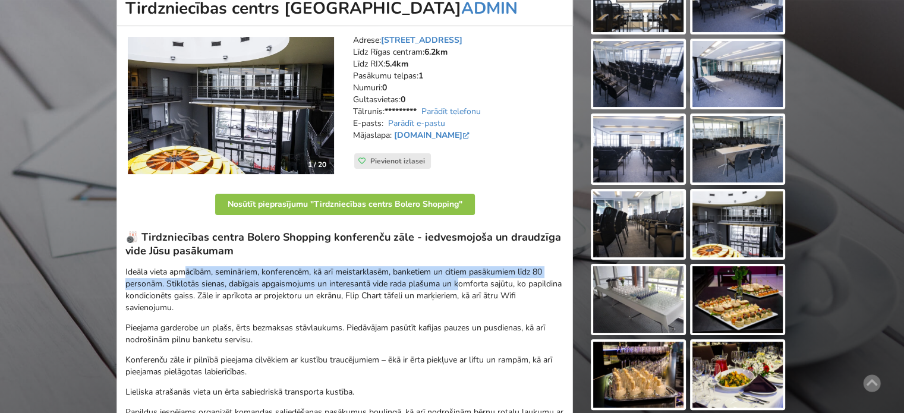
drag, startPoint x: 206, startPoint y: 273, endPoint x: 459, endPoint y: 287, distance: 253.4
click at [459, 287] on p "Ideāla vieta apmācībām, semināriem, konferencēm, kā arī meistarklasēm, banketie…" at bounding box center [344, 290] width 438 height 48
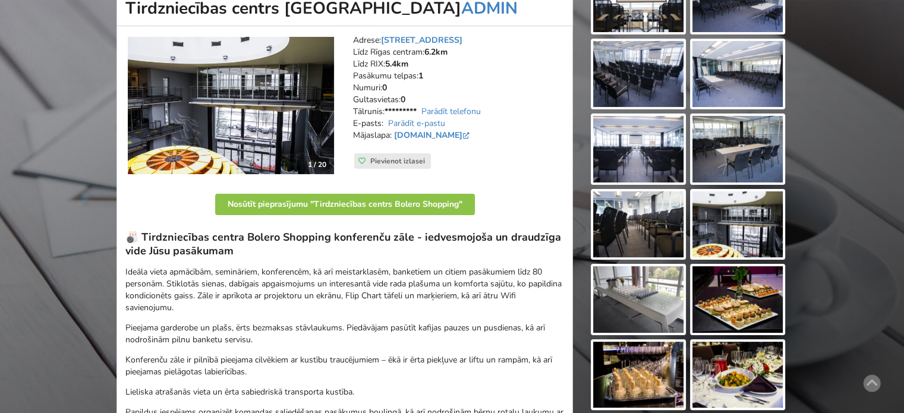
click at [473, 296] on p "Ideāla vieta apmācībām, semināriem, konferencēm, kā arī meistarklasēm, banketie…" at bounding box center [344, 290] width 438 height 48
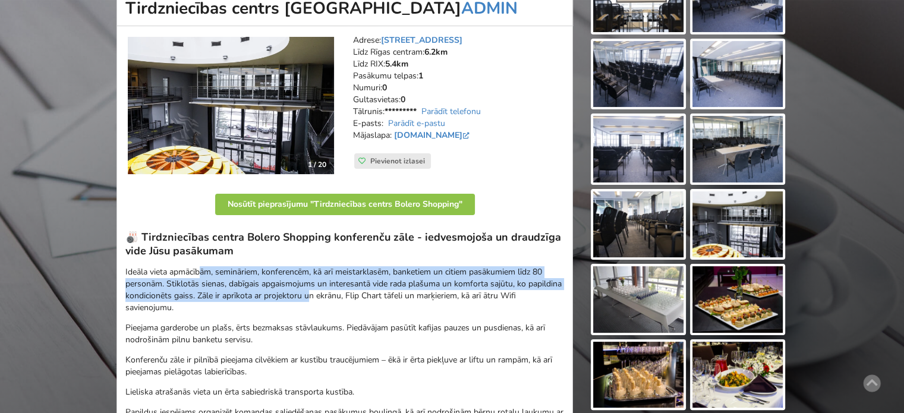
drag, startPoint x: 273, startPoint y: 286, endPoint x: 325, endPoint y: 292, distance: 52.1
click at [325, 292] on p "Ideāla vieta apmācībām, semināriem, konferencēm, kā arī meistarklasēm, banketie…" at bounding box center [344, 290] width 438 height 48
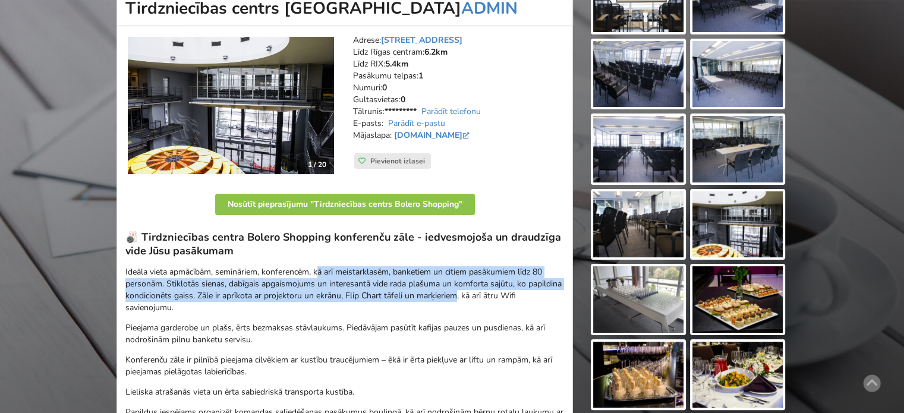
drag, startPoint x: 335, startPoint y: 268, endPoint x: 464, endPoint y: 292, distance: 131.2
click at [463, 292] on p "Ideāla vieta apmācībām, semināriem, konferencēm, kā arī meistarklasēm, banketie…" at bounding box center [344, 290] width 438 height 48
click at [464, 292] on p "Ideāla vieta apmācībām, semināriem, konferencēm, kā arī meistarklasēm, banketie…" at bounding box center [344, 290] width 438 height 48
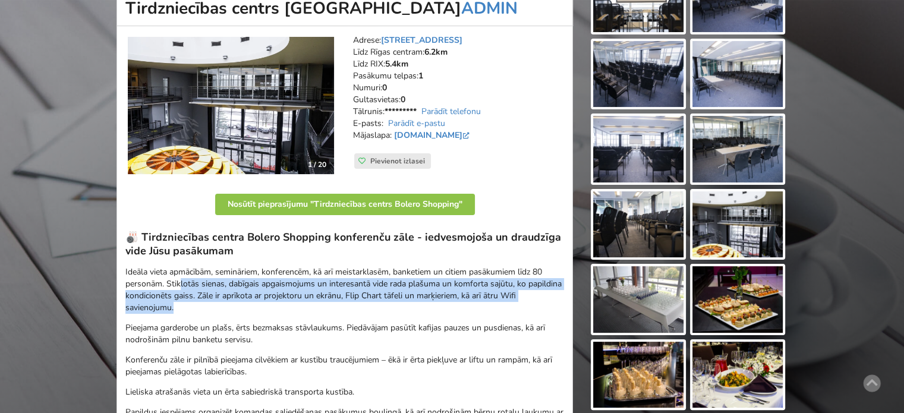
drag, startPoint x: 221, startPoint y: 297, endPoint x: 173, endPoint y: 277, distance: 52.0
click at [178, 280] on p "Ideāla vieta apmācībām, semināriem, konferencēm, kā arī meistarklasēm, banketie…" at bounding box center [344, 290] width 438 height 48
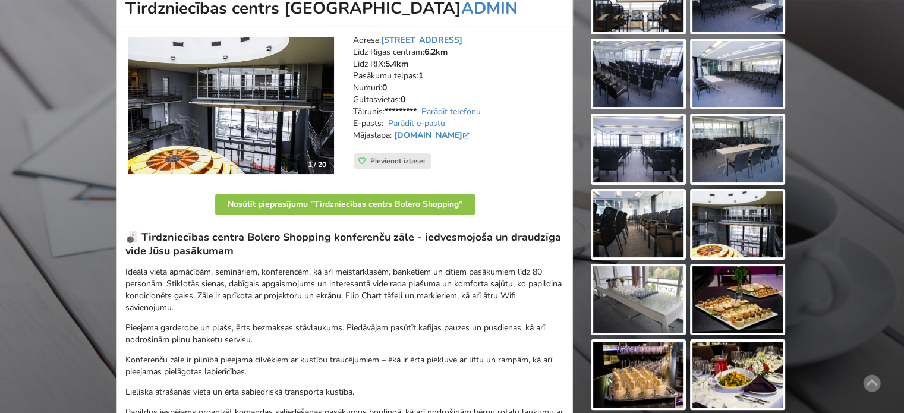
click at [173, 277] on p "Ideāla vieta apmācībām, semināriem, konferencēm, kā arī meistarklasēm, banketie…" at bounding box center [344, 290] width 438 height 48
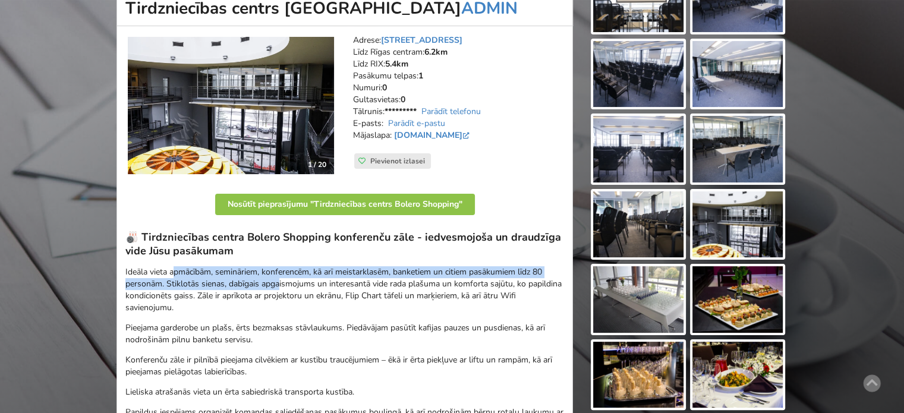
click at [316, 295] on p "Ideāla vieta apmācībām, semināriem, konferencēm, kā arī meistarklasēm, banketie…" at bounding box center [344, 290] width 438 height 48
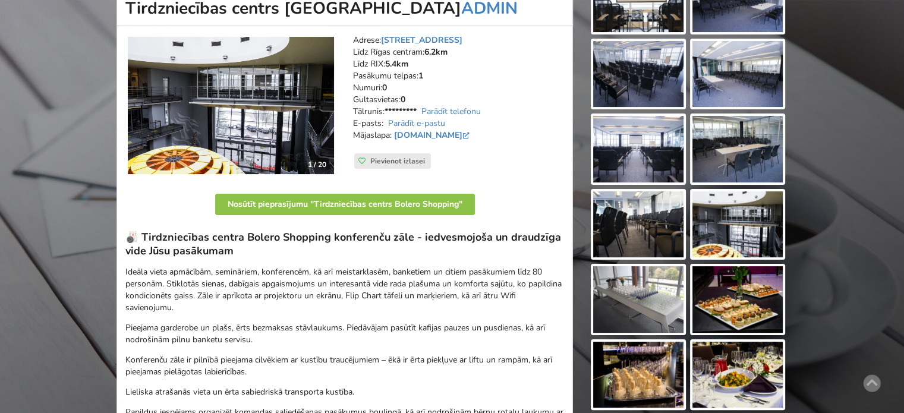
click at [319, 296] on p "Ideāla vieta apmācībām, semināriem, konferencēm, kā arī meistarklasēm, banketie…" at bounding box center [344, 290] width 438 height 48
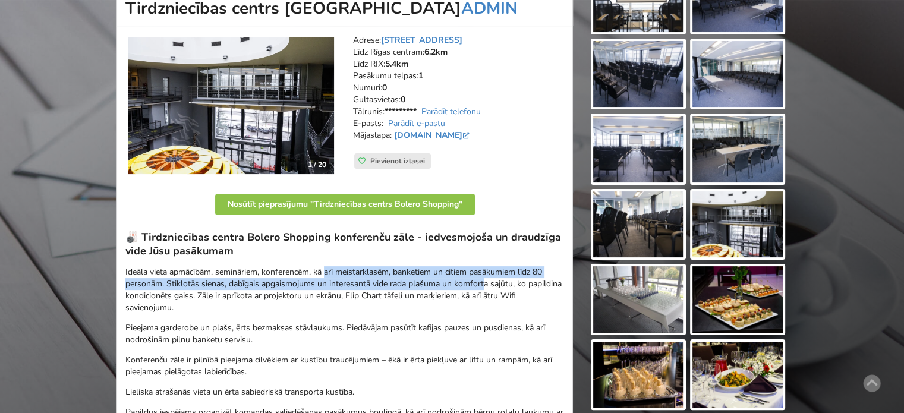
drag, startPoint x: 353, startPoint y: 264, endPoint x: 483, endPoint y: 288, distance: 132.4
click at [483, 288] on div "🎳 Tirdzniecības centra Bolero Shopping konferenču zāle - iedvesmojoša un draudz…" at bounding box center [344, 330] width 438 height 200
click at [484, 288] on p "Ideāla vieta apmācībām, semināriem, konferencēm, kā arī meistarklasēm, banketie…" at bounding box center [344, 290] width 438 height 48
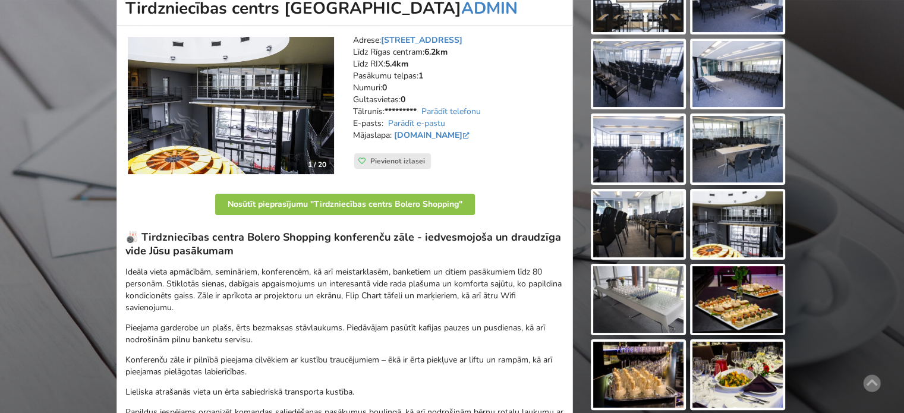
scroll to position [238, 0]
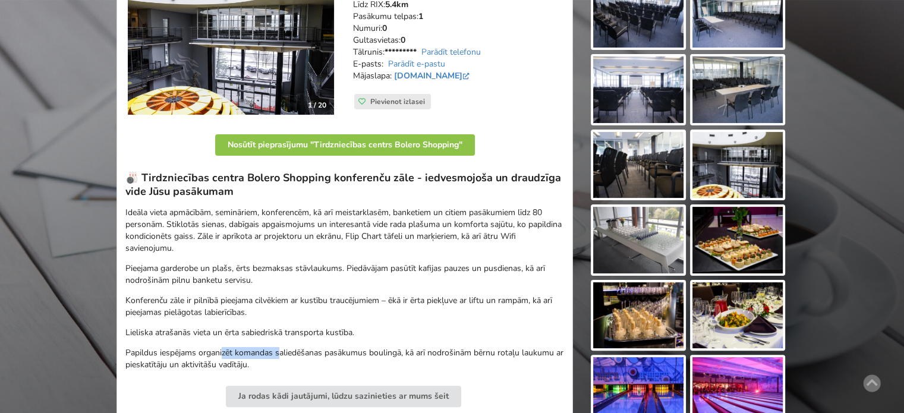
drag, startPoint x: 223, startPoint y: 354, endPoint x: 305, endPoint y: 358, distance: 81.5
click at [298, 358] on p "Papildus iespējams organizēt komandas saliedēšanas pasākumus boulingā, kā arī n…" at bounding box center [344, 359] width 438 height 24
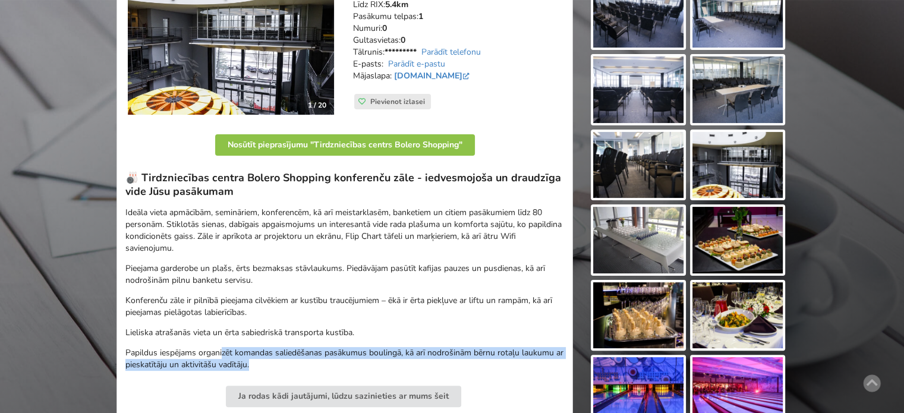
click at [305, 358] on p "Papildus iespējams organizēt komandas saliedēšanas pasākumus boulingā, kā arī n…" at bounding box center [344, 359] width 438 height 24
drag, startPoint x: 307, startPoint y: 365, endPoint x: 214, endPoint y: 349, distance: 93.5
click at [215, 350] on p "Papildus iespējams organizēt komandas saliedēšanas pasākumus boulingā, kā arī n…" at bounding box center [344, 359] width 438 height 24
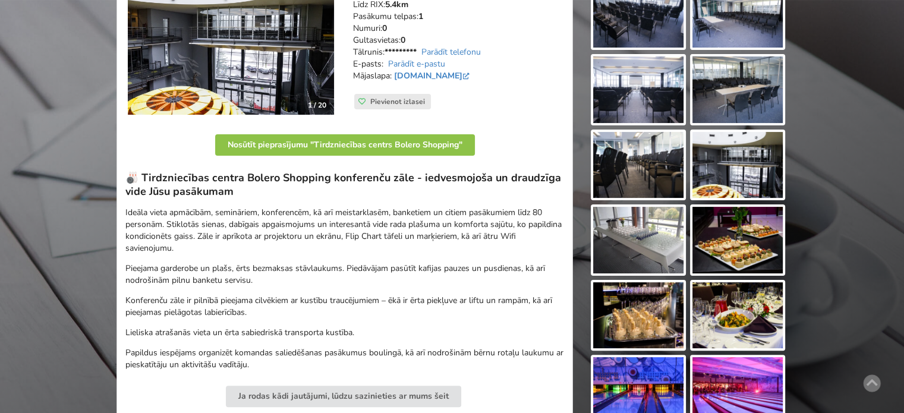
click at [209, 349] on p "Papildus iespējams organizēt komandas saliedēšanas pasākumus boulingā, kā arī n…" at bounding box center [344, 359] width 438 height 24
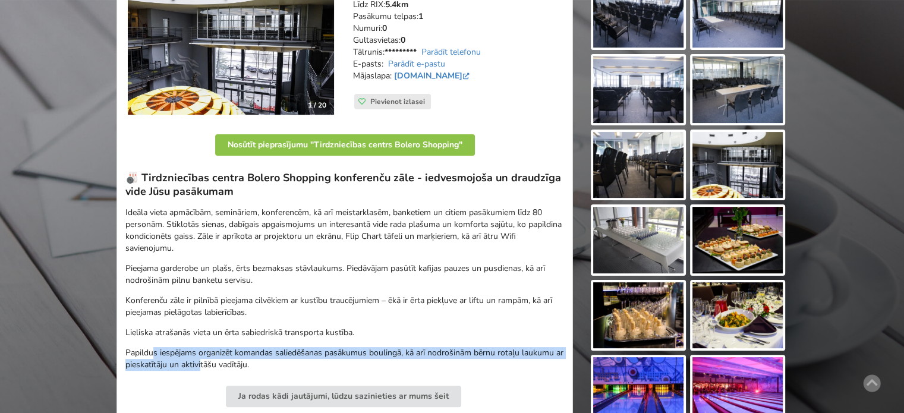
drag, startPoint x: 188, startPoint y: 361, endPoint x: 225, endPoint y: 364, distance: 37.5
click at [216, 366] on p "Papildus iespējams organizēt komandas saliedēšanas pasākumus boulingā, kā arī n…" at bounding box center [344, 359] width 438 height 24
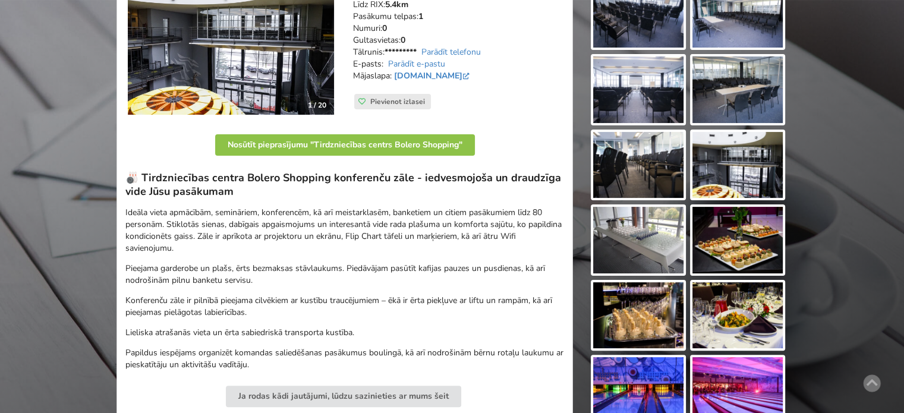
click at [225, 364] on p "Papildus iespējams organizēt komandas saliedēšanas pasākumus boulingā, kā arī n…" at bounding box center [344, 359] width 438 height 24
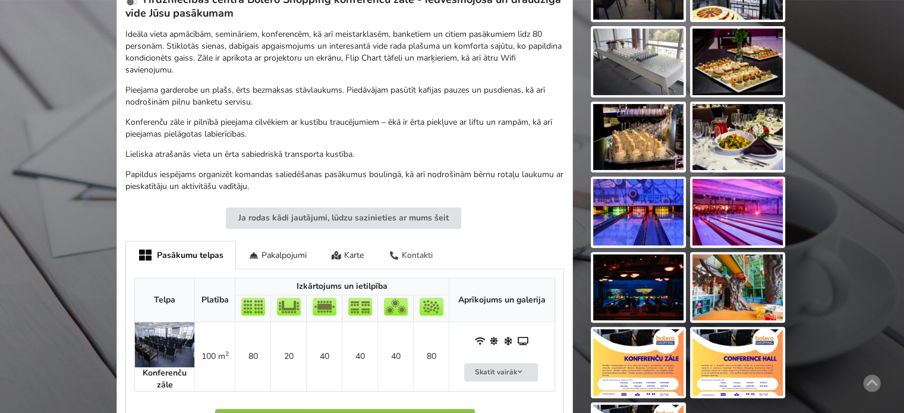
click at [406, 251] on div "Kontakti" at bounding box center [410, 255] width 69 height 28
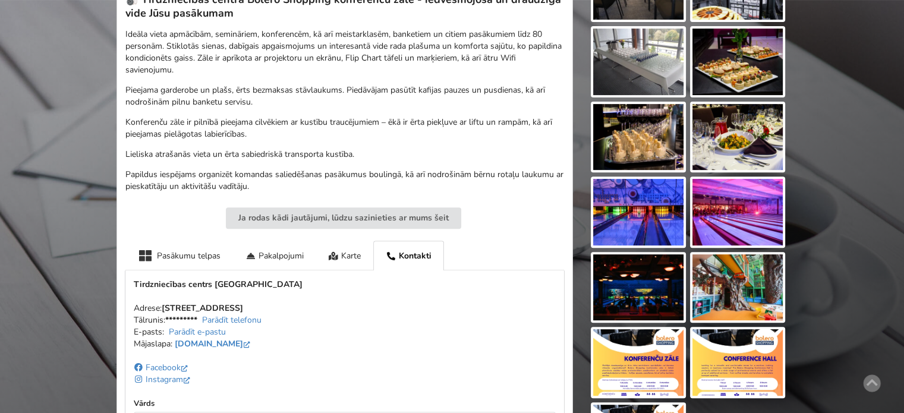
scroll to position [535, 0]
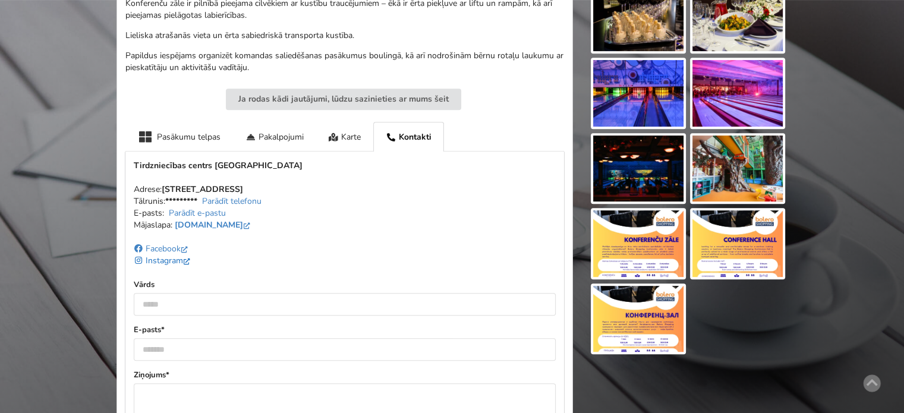
click at [165, 263] on link "Instagram" at bounding box center [163, 260] width 59 height 11
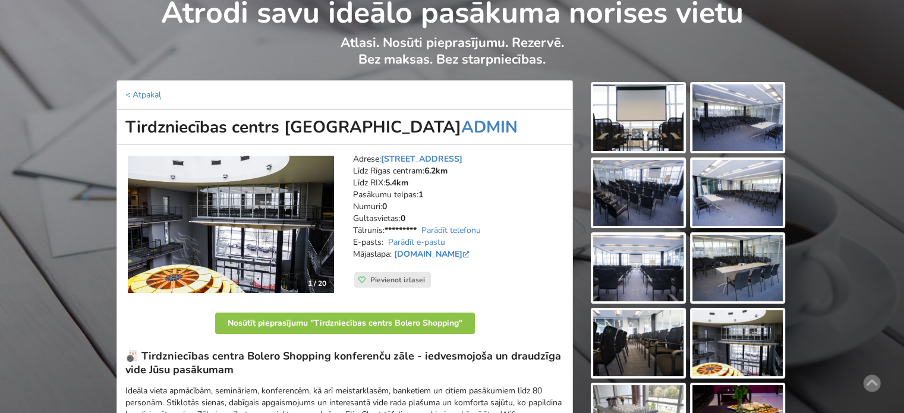
scroll to position [0, 0]
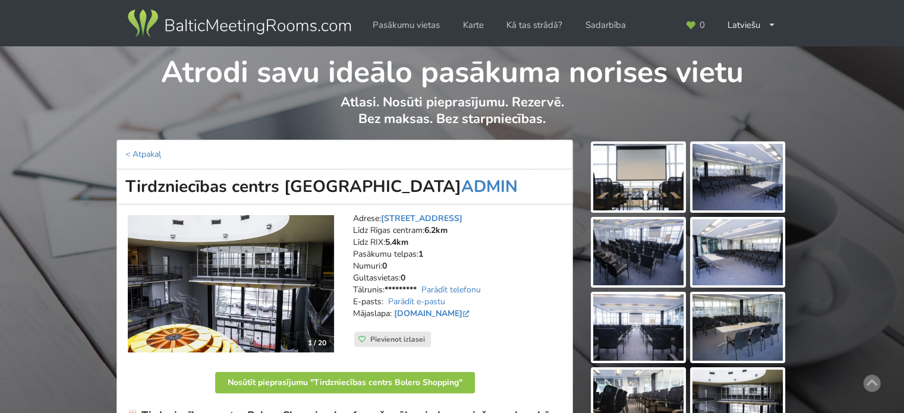
click at [251, 24] on img at bounding box center [239, 23] width 228 height 33
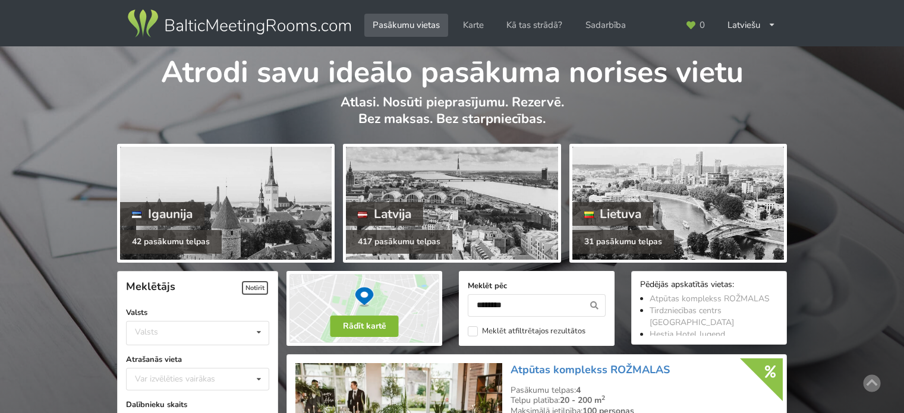
scroll to position [266, 0]
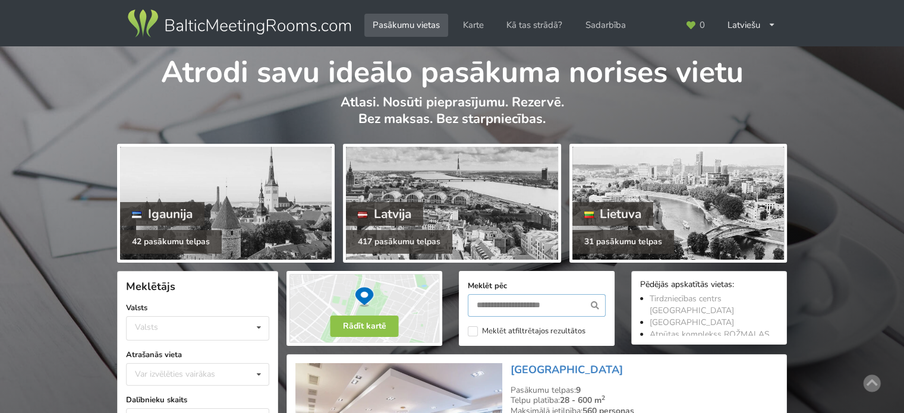
click at [520, 306] on input "text" at bounding box center [537, 305] width 138 height 23
type input "**********"
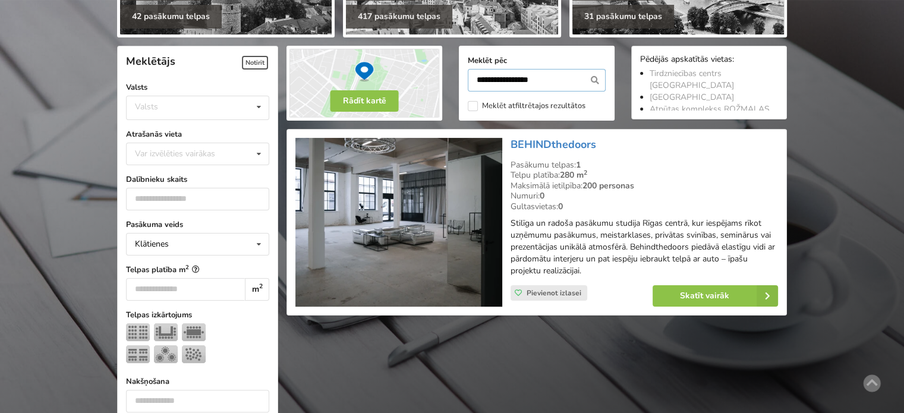
scroll to position [266, 0]
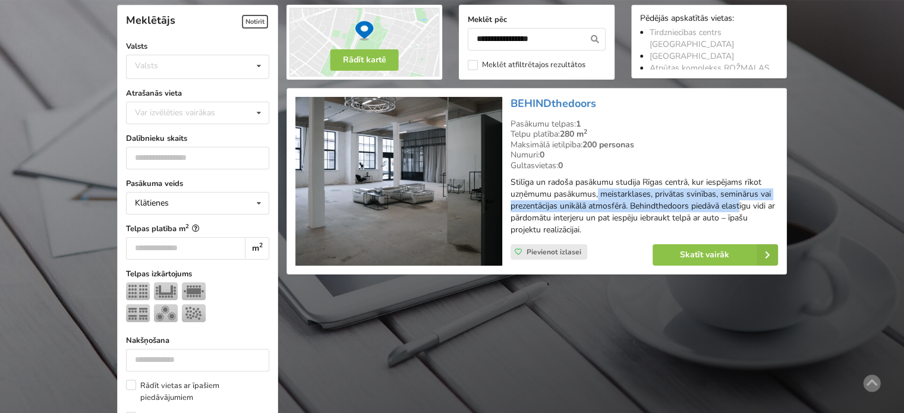
drag, startPoint x: 650, startPoint y: 190, endPoint x: 746, endPoint y: 205, distance: 97.4
click at [741, 203] on p "Stilīga un radoša pasākumu studija Rīgas centrā, kur iespējams rīkot uzņēmumu p…" at bounding box center [643, 205] width 267 height 59
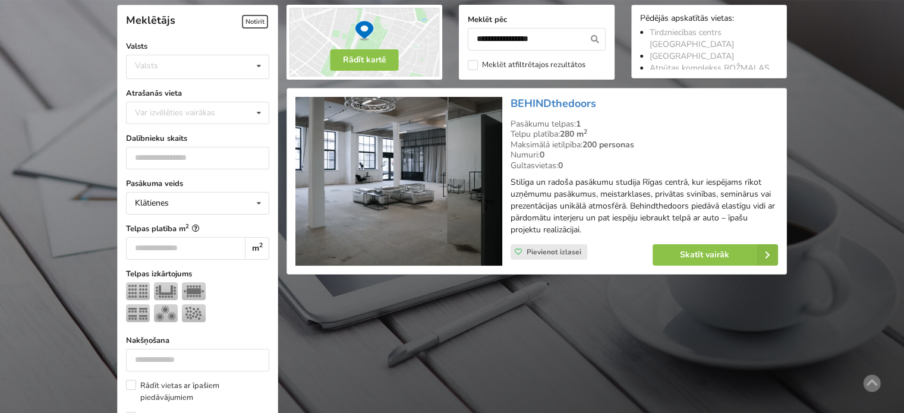
click at [746, 205] on p "Stilīga un radoša pasākumu studija Rīgas centrā, kur iespējams rīkot uzņēmumu p…" at bounding box center [643, 205] width 267 height 59
drag, startPoint x: 703, startPoint y: 200, endPoint x: 736, endPoint y: 210, distance: 34.4
click at [728, 208] on p "Stilīga un radoša pasākumu studija Rīgas centrā, kur iespējams rīkot uzņēmumu p…" at bounding box center [643, 205] width 267 height 59
click at [737, 211] on p "Stilīga un radoša pasākumu studija Rīgas centrā, kur iespējams rīkot uzņēmumu p…" at bounding box center [643, 205] width 267 height 59
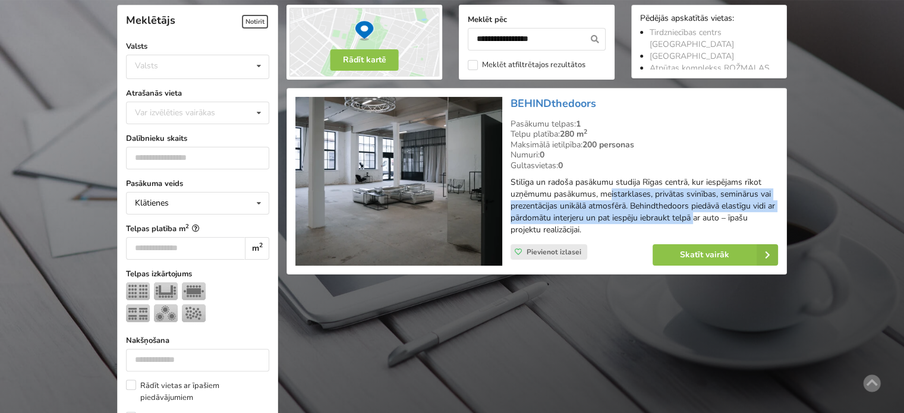
drag, startPoint x: 703, startPoint y: 222, endPoint x: 605, endPoint y: 190, distance: 103.1
click at [608, 194] on p "Stilīga un radoša pasākumu studija Rīgas centrā, kur iespējams rīkot uzņēmumu p…" at bounding box center [643, 205] width 267 height 59
click at [605, 190] on p "Stilīga un radoša pasākumu studija Rīgas centrā, kur iespējams rīkot uzņēmumu p…" at bounding box center [643, 205] width 267 height 59
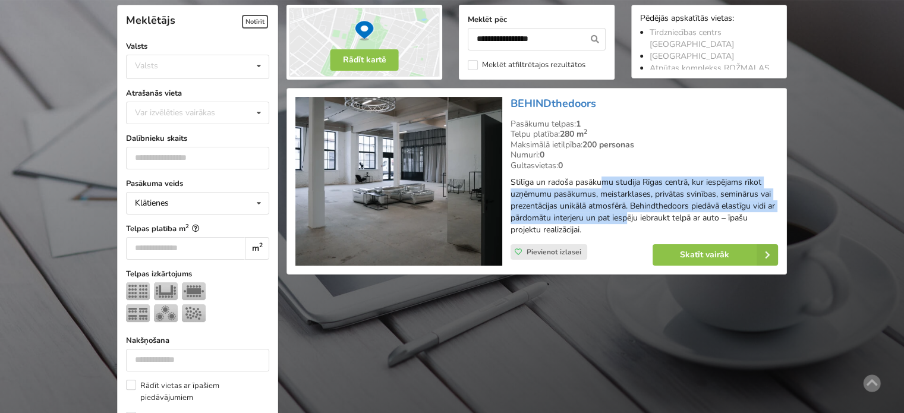
drag, startPoint x: 600, startPoint y: 185, endPoint x: 641, endPoint y: 218, distance: 52.8
click at [641, 218] on p "Stilīga un radoša pasākumu studija Rīgas centrā, kur iespējams rīkot uzņēmumu p…" at bounding box center [643, 205] width 267 height 59
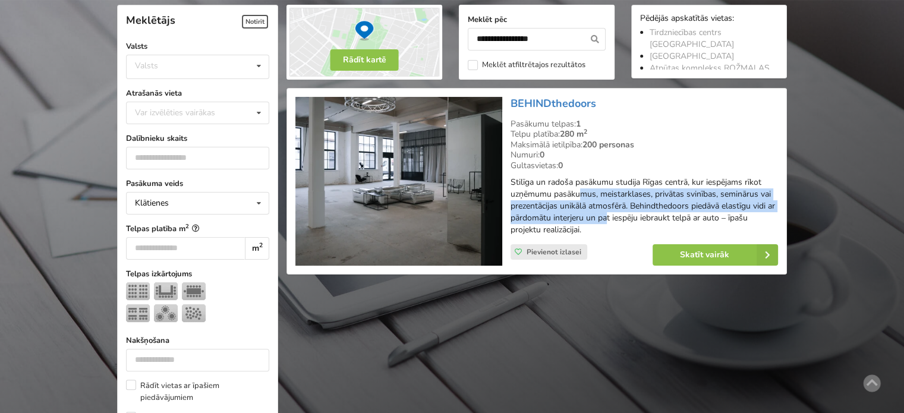
drag, startPoint x: 616, startPoint y: 223, endPoint x: 577, endPoint y: 185, distance: 54.6
click at [579, 187] on p "Stilīga un radoša pasākumu studija Rīgas centrā, kur iespējams rīkot uzņēmumu p…" at bounding box center [643, 205] width 267 height 59
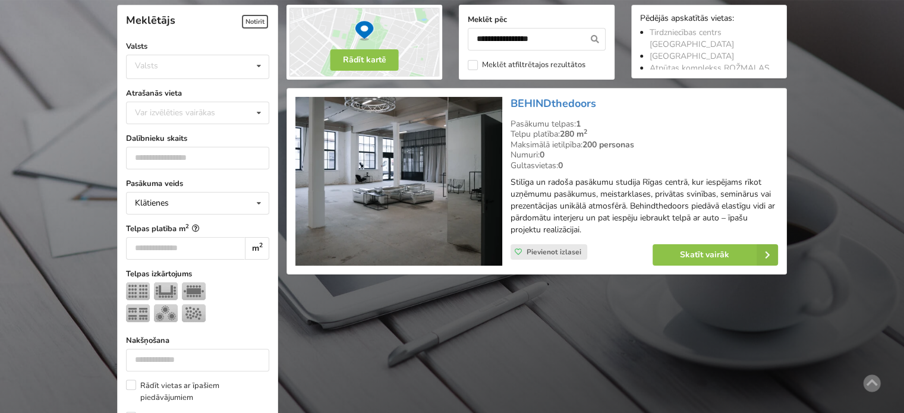
click at [577, 184] on p "Stilīga un radoša pasākumu studija Rīgas centrā, kur iespējams rīkot uzņēmumu p…" at bounding box center [643, 205] width 267 height 59
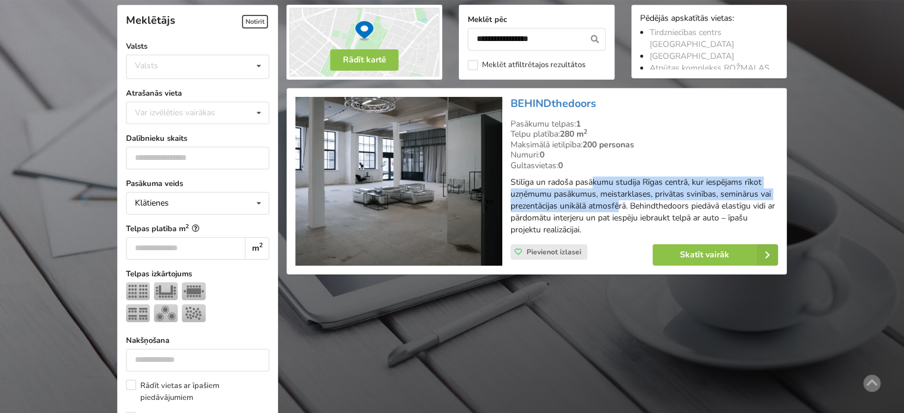
drag, startPoint x: 599, startPoint y: 179, endPoint x: 620, endPoint y: 217, distance: 43.1
click at [620, 217] on div "BEHINDthedoors Pasākumu telpas: 1 Telpu platība: 280 m 2 Maksimālā ietilpība: 2…" at bounding box center [644, 182] width 276 height 178
click at [621, 223] on p "Stilīga un radoša pasākumu studija Rīgas centrā, kur iespējams rīkot uzņēmumu p…" at bounding box center [643, 205] width 267 height 59
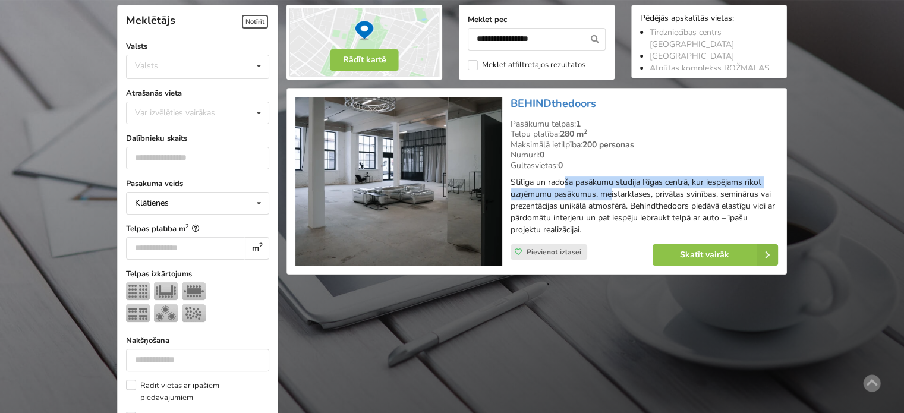
drag, startPoint x: 562, startPoint y: 182, endPoint x: 645, endPoint y: 211, distance: 87.6
click at [642, 211] on p "Stilīga un radoša pasākumu studija Rīgas centrā, kur iespējams rīkot uzņēmumu p…" at bounding box center [643, 205] width 267 height 59
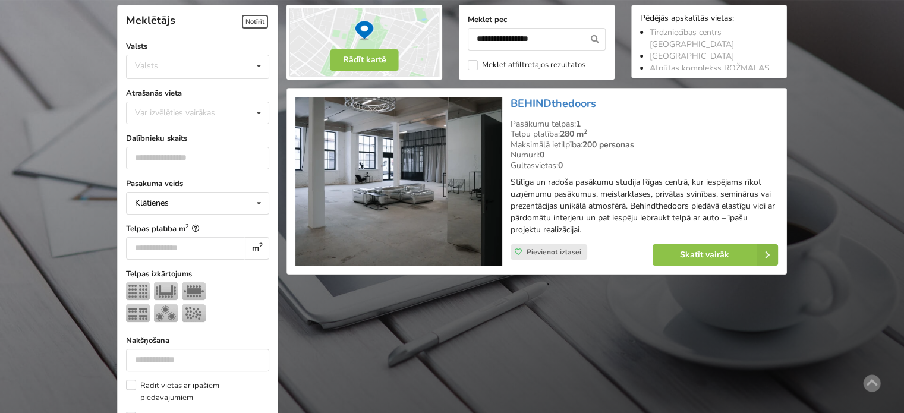
click at [664, 215] on p "Stilīga un radoša pasākumu studija Rīgas centrā, kur iespējams rīkot uzņēmumu p…" at bounding box center [643, 205] width 267 height 59
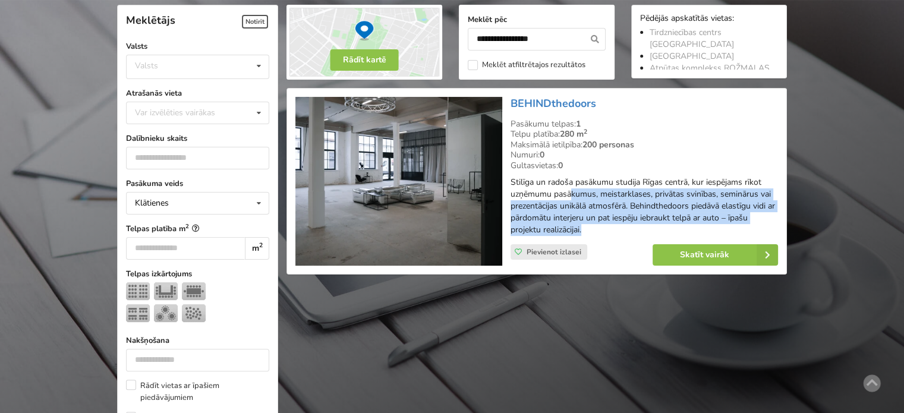
drag, startPoint x: 607, startPoint y: 223, endPoint x: 558, endPoint y: 185, distance: 61.4
click at [561, 188] on p "Stilīga un radoša pasākumu studija Rīgas centrā, kur iespējams rīkot uzņēmumu p…" at bounding box center [643, 205] width 267 height 59
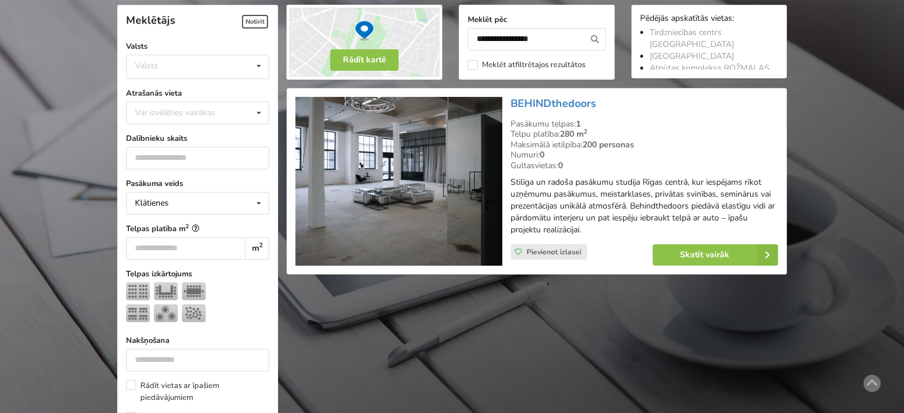
click at [557, 185] on p "Stilīga un radoša pasākumu studija Rīgas centrā, kur iespējams rīkot uzņēmumu p…" at bounding box center [643, 205] width 267 height 59
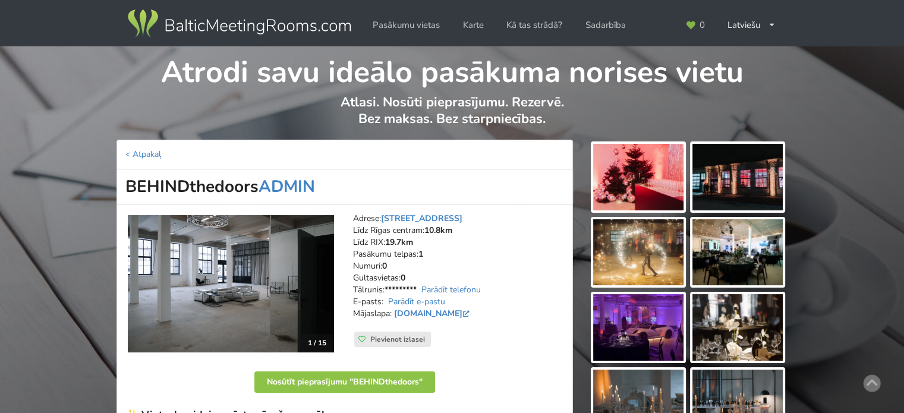
scroll to position [297, 0]
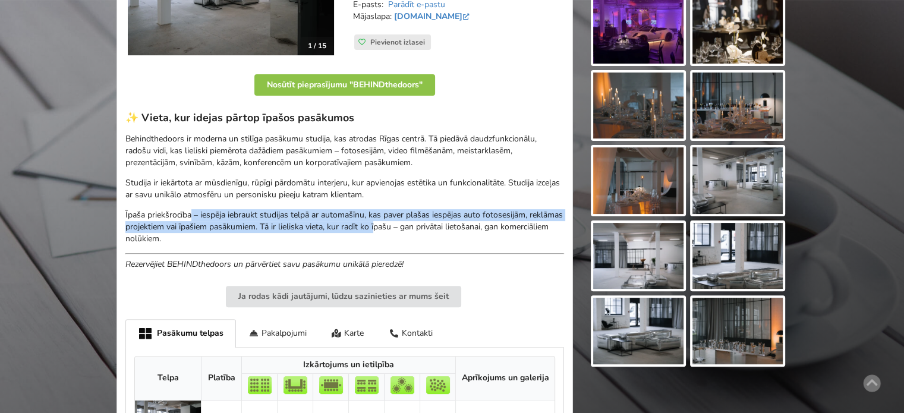
drag, startPoint x: 197, startPoint y: 216, endPoint x: 432, endPoint y: 222, distance: 234.7
click at [430, 222] on p "Īpaša priekšrocība – iespēja iebraukt studijas telpā ar automašīnu, kas paver p…" at bounding box center [344, 227] width 438 height 36
click at [432, 222] on p "Īpaša priekšrocība – iespēja iebraukt studijas telpā ar automašīnu, kas paver p…" at bounding box center [344, 227] width 438 height 36
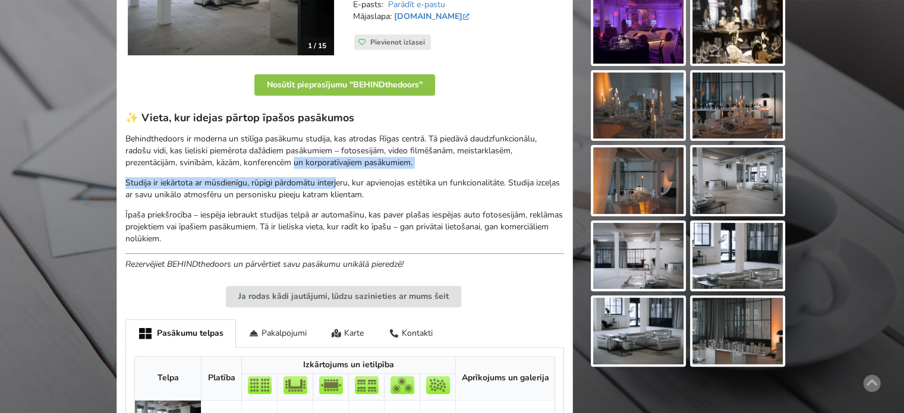
drag, startPoint x: 296, startPoint y: 163, endPoint x: 371, endPoint y: 185, distance: 78.6
click at [369, 185] on div "✨ Vieta, kur idejas pārtop īpašos pasākumos Behindthedoors ir moderna un stilīg…" at bounding box center [344, 190] width 438 height 159
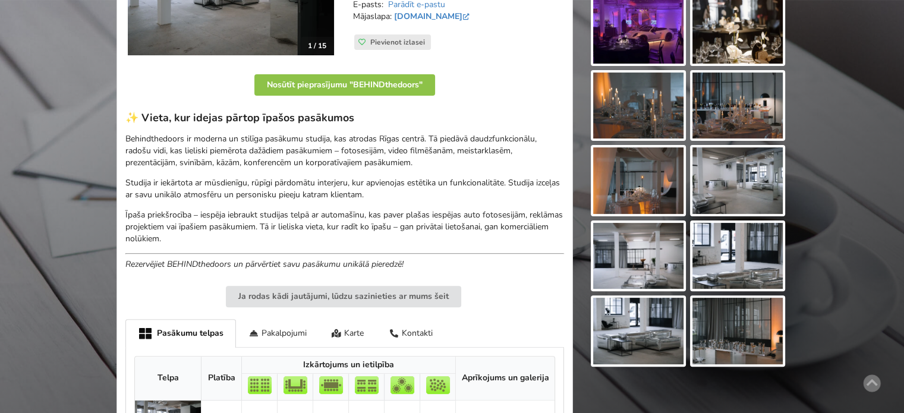
click at [376, 187] on p "Studija ir iekārtota ar mūsdienīgu, rūpīgi pārdomātu interjeru, kur apvienojas …" at bounding box center [344, 189] width 438 height 24
